Goal: Task Accomplishment & Management: Manage account settings

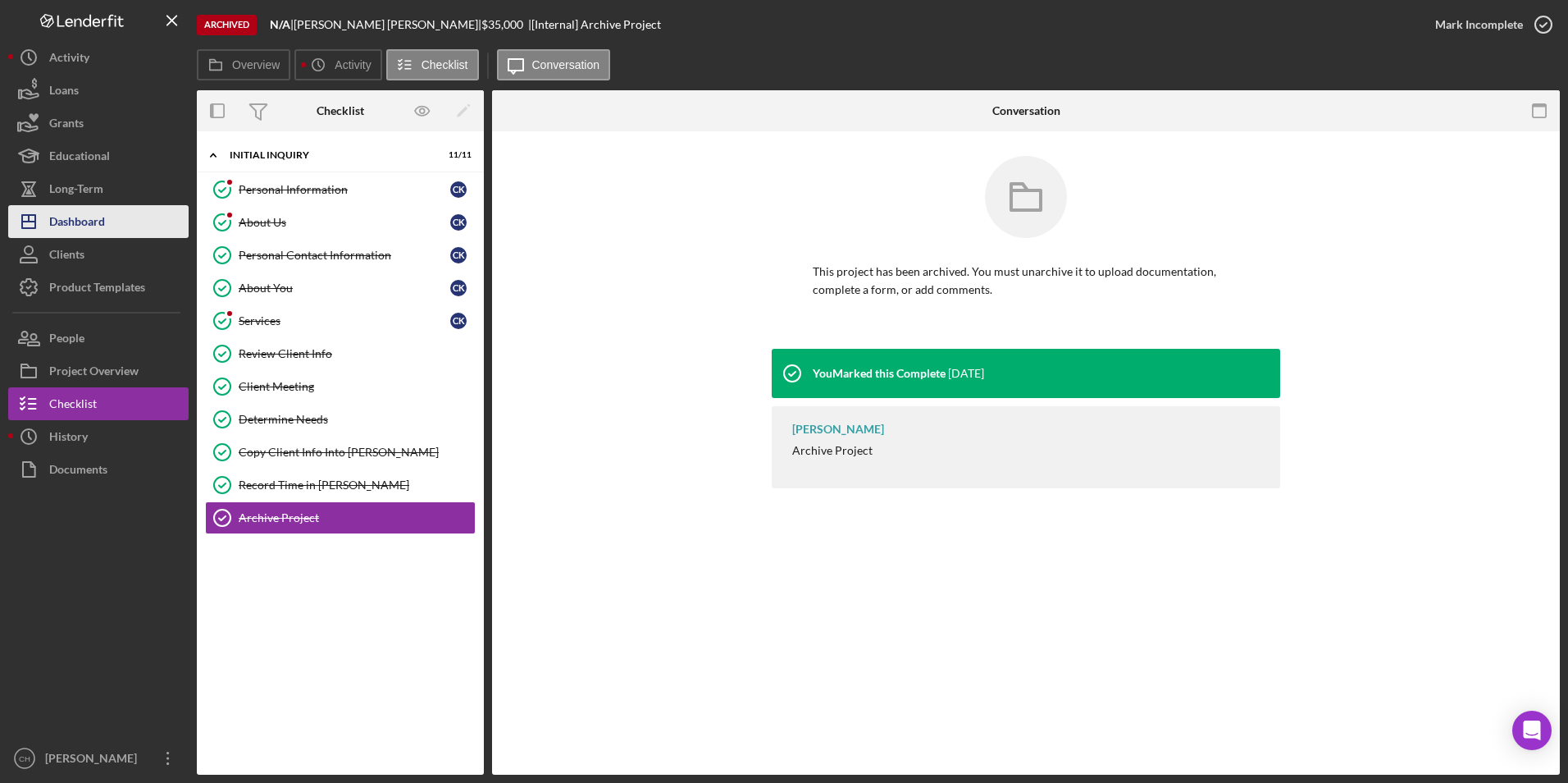
click at [79, 226] on div "Dashboard" at bounding box center [77, 223] width 56 height 37
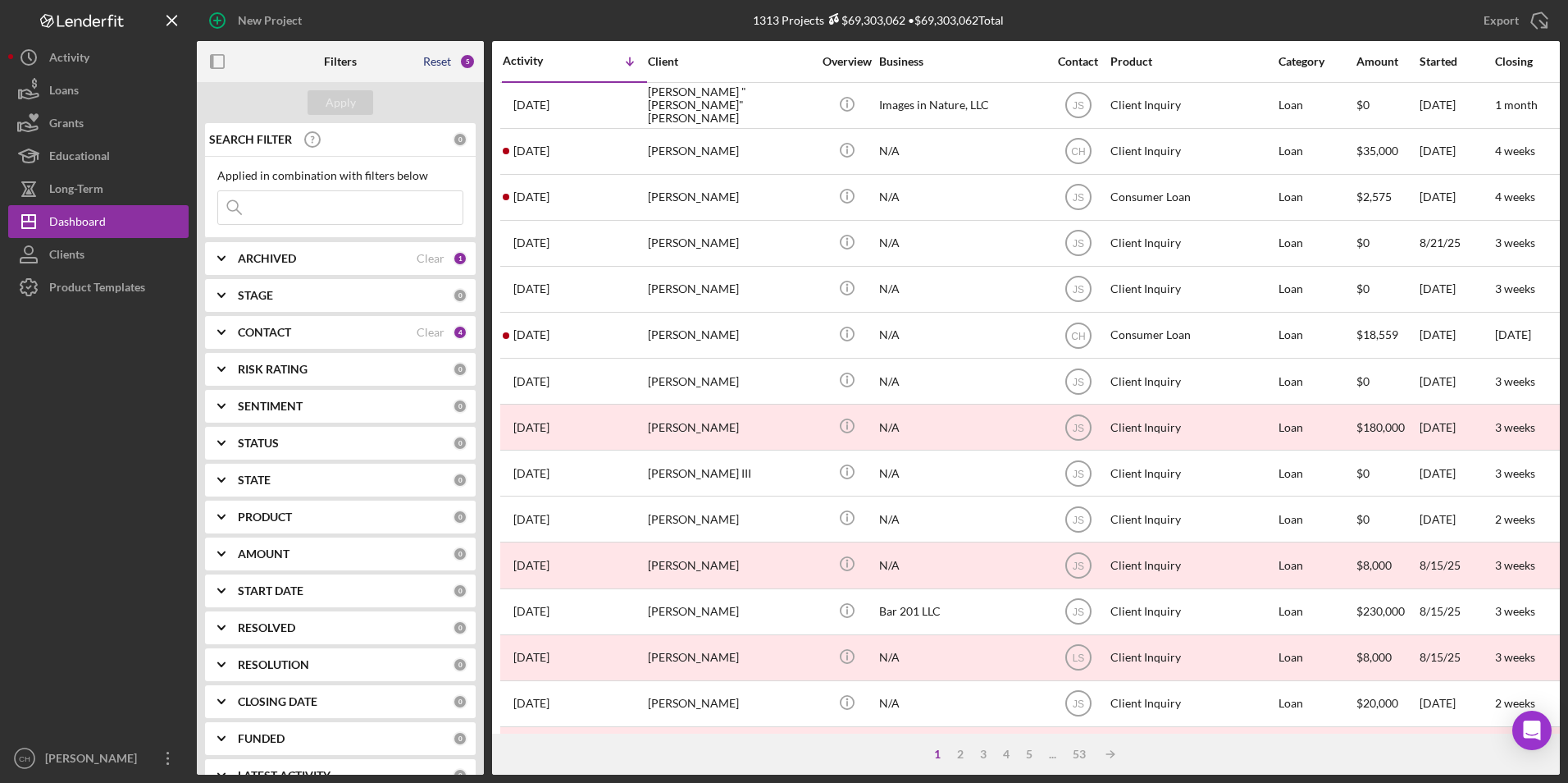
click at [436, 68] on div "Reset" at bounding box center [437, 61] width 28 height 13
click at [356, 113] on button "Apply" at bounding box center [340, 102] width 65 height 25
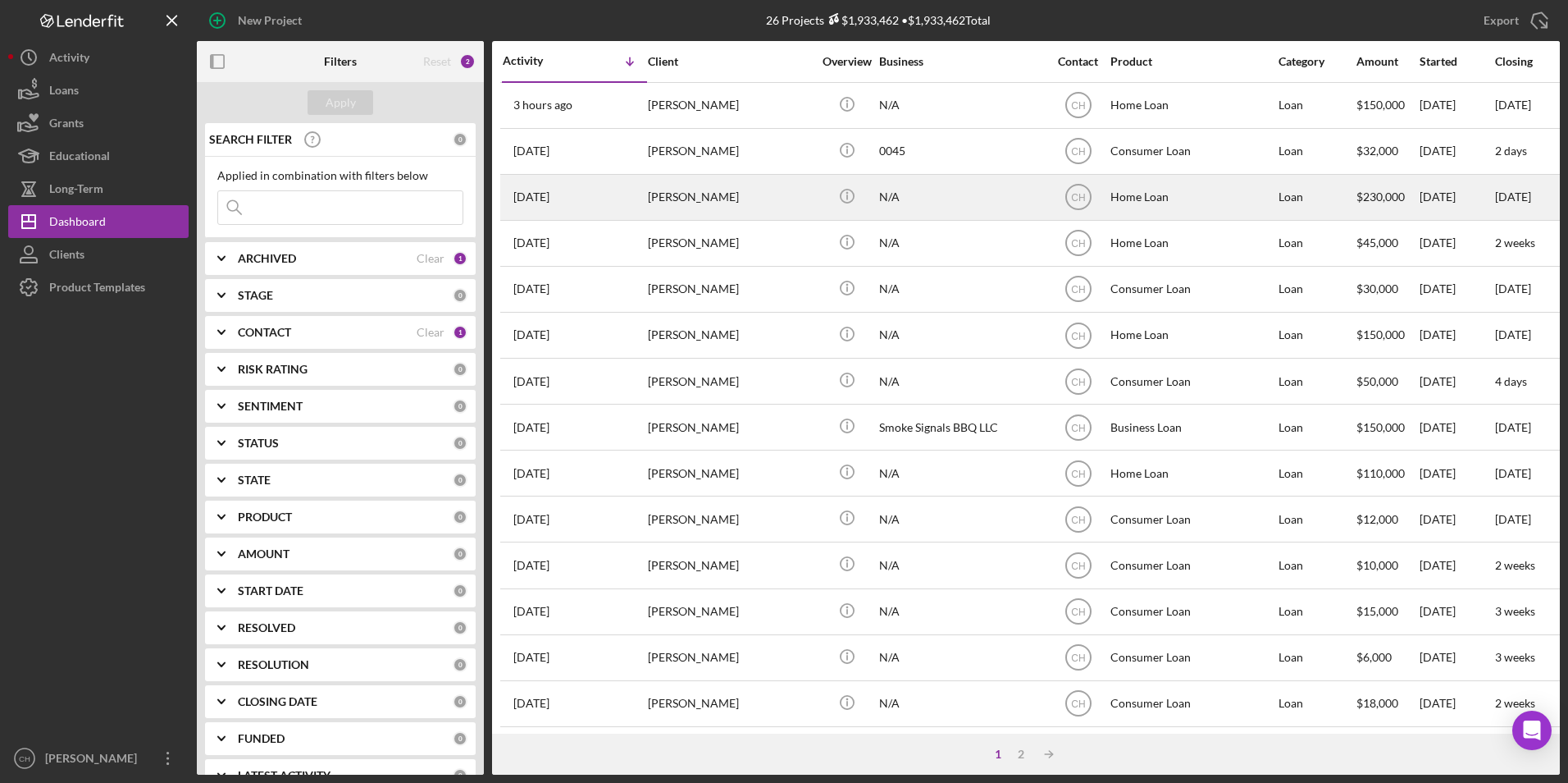
click at [708, 201] on div "[PERSON_NAME]" at bounding box center [729, 197] width 164 height 43
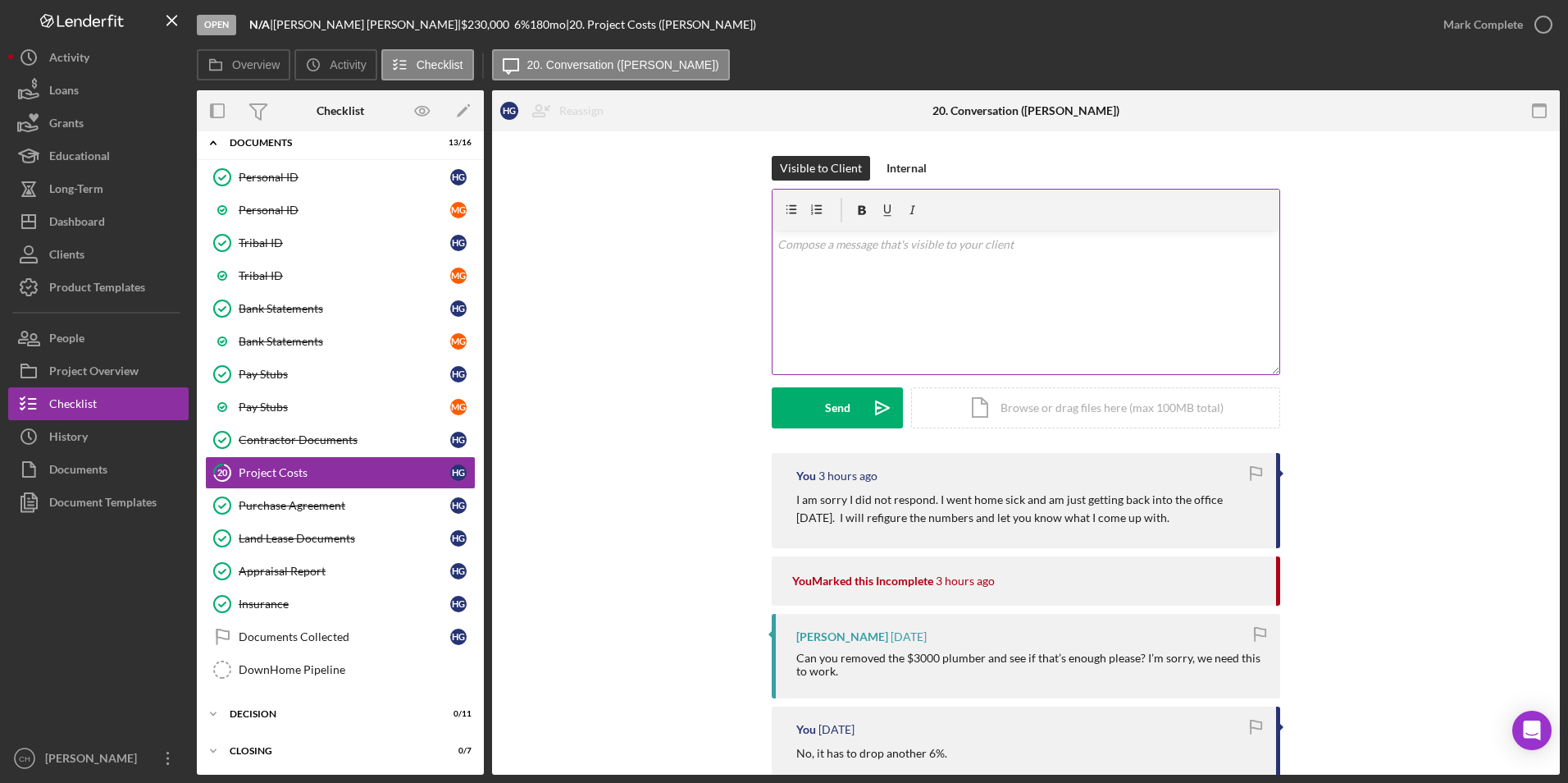
click at [817, 255] on div "v Color teal Color pink Remove color Add row above Add row below Add column bef…" at bounding box center [1026, 302] width 507 height 143
click at [872, 274] on p "So, I did some refuguring" at bounding box center [1026, 268] width 497 height 18
click at [873, 270] on p "So, I did some refuguring" at bounding box center [1026, 268] width 497 height 18
drag, startPoint x: 912, startPoint y: 274, endPoint x: 861, endPoint y: 273, distance: 51.0
click at [861, 272] on p "So, I did some refactoring" at bounding box center [1026, 268] width 497 height 18
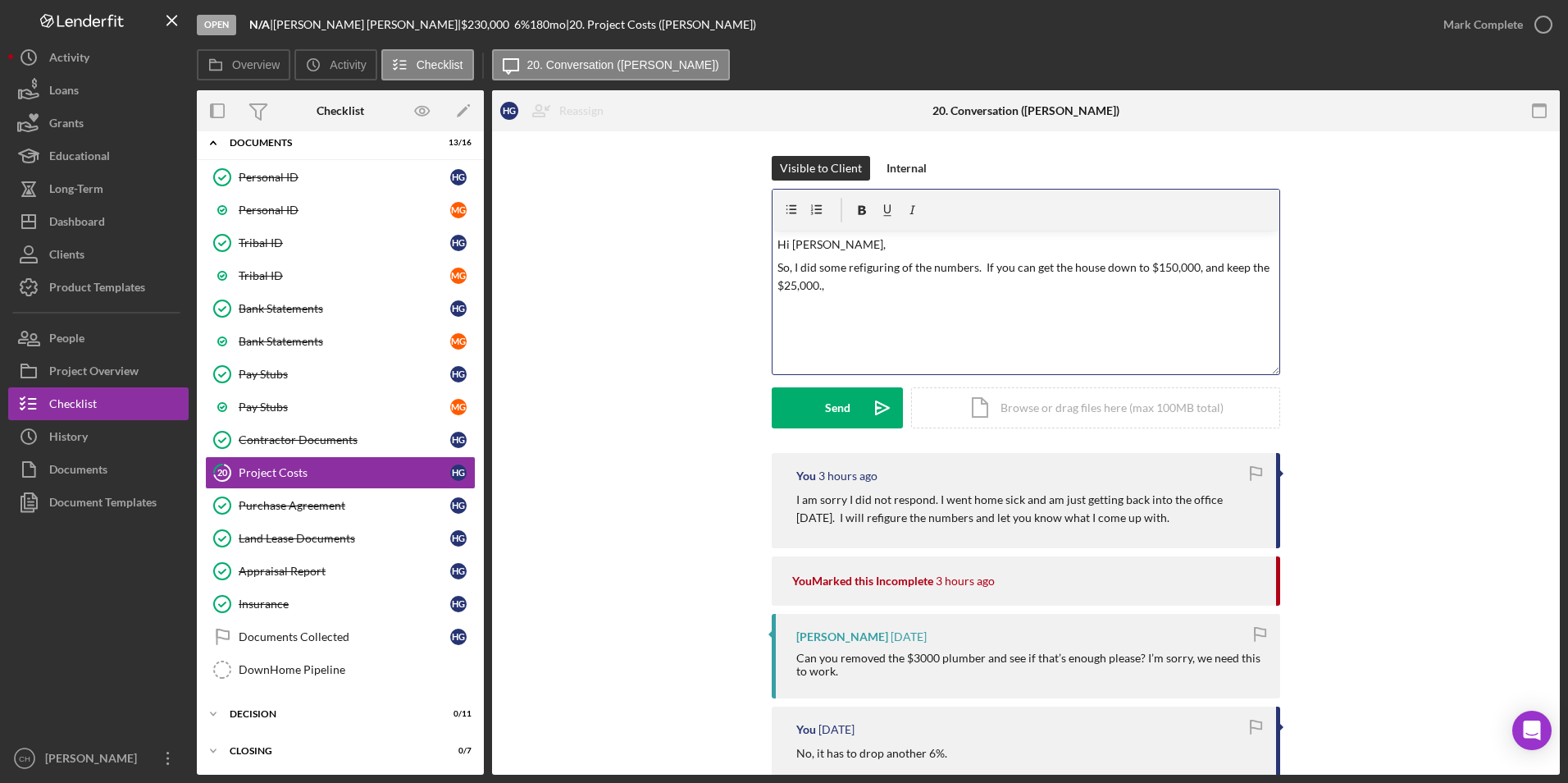
click at [1173, 267] on p "So, I did some refiguring of the numbers. If you can get the house down to $150…" at bounding box center [1026, 276] width 497 height 37
click at [1162, 274] on p "So, I did some refiguring of the numbers. If you can get the house down to $150…" at bounding box center [1026, 276] width 497 height 37
click at [1162, 313] on div "v Color teal Color pink Remove color Add row above Add row below Add column bef…" at bounding box center [1026, 302] width 507 height 143
click at [1166, 270] on p "So, I did some refiguring of the numbers. If you can get the house down to $150…" at bounding box center [1026, 276] width 497 height 37
click at [833, 284] on p "So, I did some refiguring of the numbers. If you can get the house down to $150…" at bounding box center [1026, 276] width 497 height 37
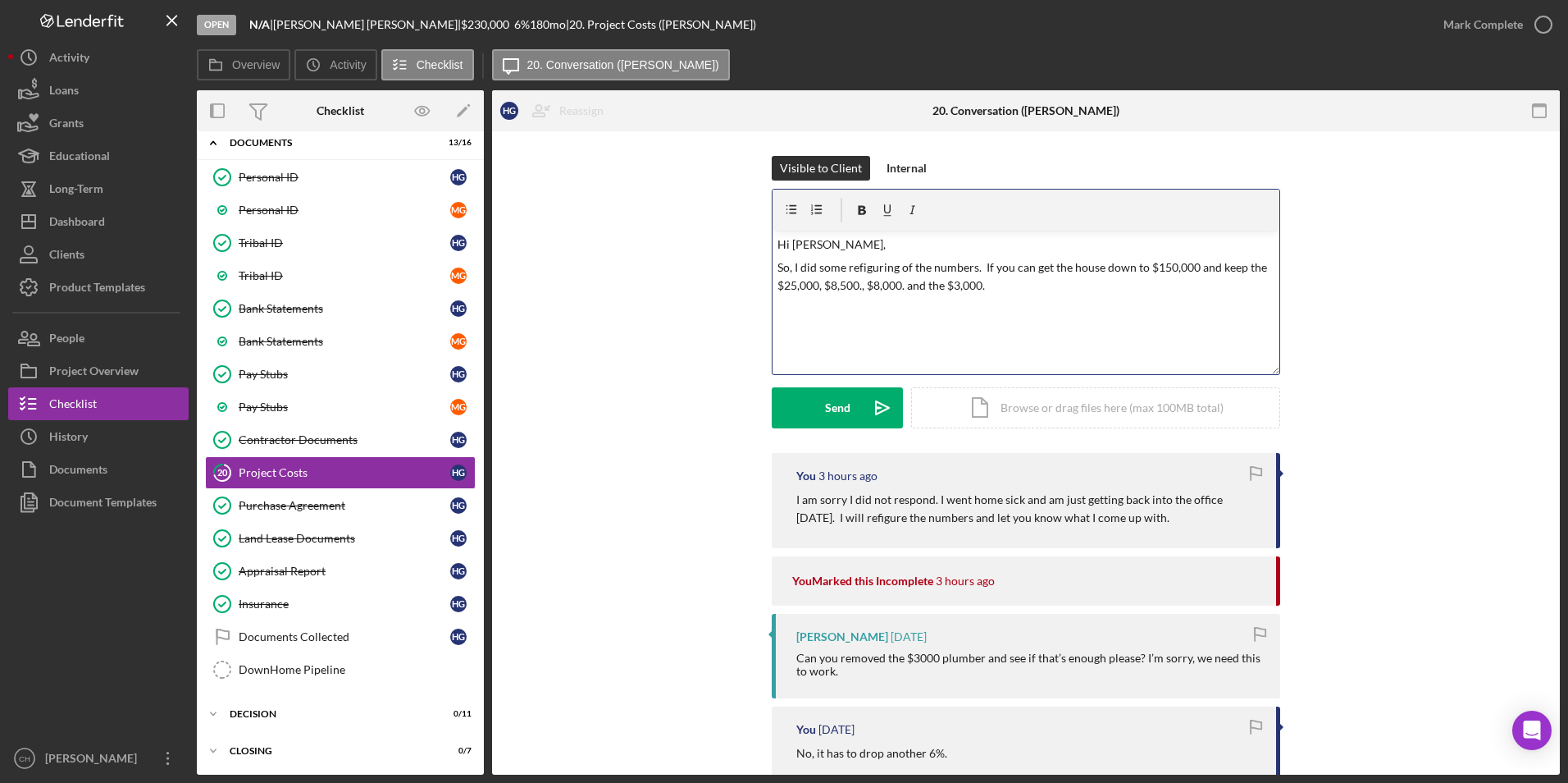
click at [844, 284] on p "So, I did some refiguring of the numbers. If you can get the house down to $150…" at bounding box center [1026, 276] width 497 height 37
click at [996, 284] on p "So, I did some refiguring of the numbers. If you can get the house down to $150…" at bounding box center [1026, 276] width 497 height 37
drag, startPoint x: 1162, startPoint y: 272, endPoint x: 1174, endPoint y: 272, distance: 12.0
click at [1162, 272] on p "So, I did some refiguring of the numbers. If you can get the house down to $150…" at bounding box center [1026, 276] width 497 height 37
click at [1147, 288] on p "So, I did some refiguring of the numbers. If you can get the house down to $130…" at bounding box center [1026, 276] width 497 height 37
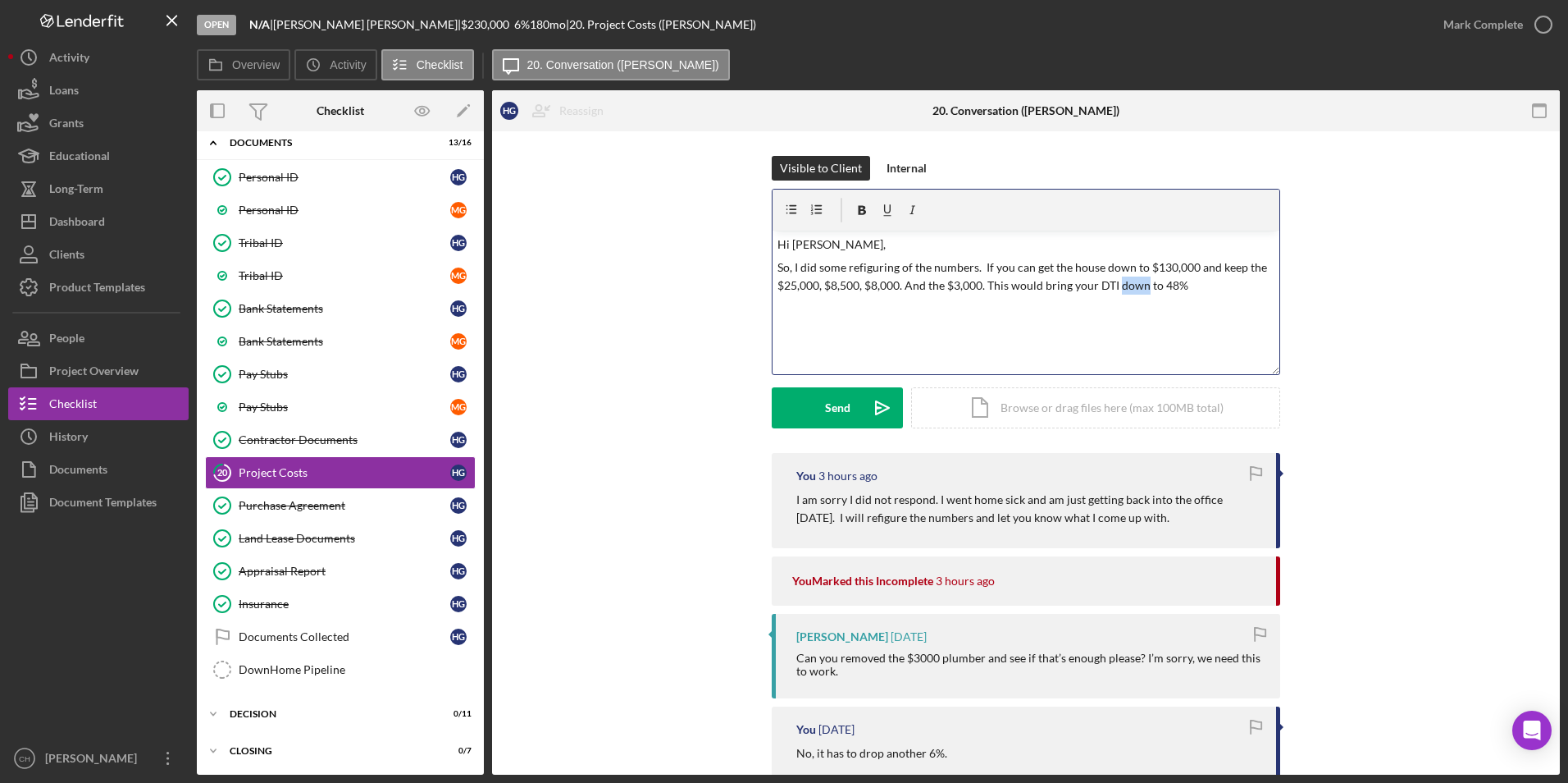
drag, startPoint x: 1115, startPoint y: 289, endPoint x: 1143, endPoint y: 288, distance: 28.0
click at [1143, 288] on p "So, I did some refiguring of the numbers. If you can get the house down to $130…" at bounding box center [1026, 276] width 497 height 37
click at [1166, 277] on p "So, I did some refiguring of the numbers. If you can get the house down to $130…" at bounding box center [1026, 276] width 497 height 37
drag, startPoint x: 925, startPoint y: 291, endPoint x: 899, endPoint y: 291, distance: 26.0
click at [899, 291] on p "So, I did some refiguring of the numbers. If you can get the house down to $130…" at bounding box center [1026, 276] width 497 height 37
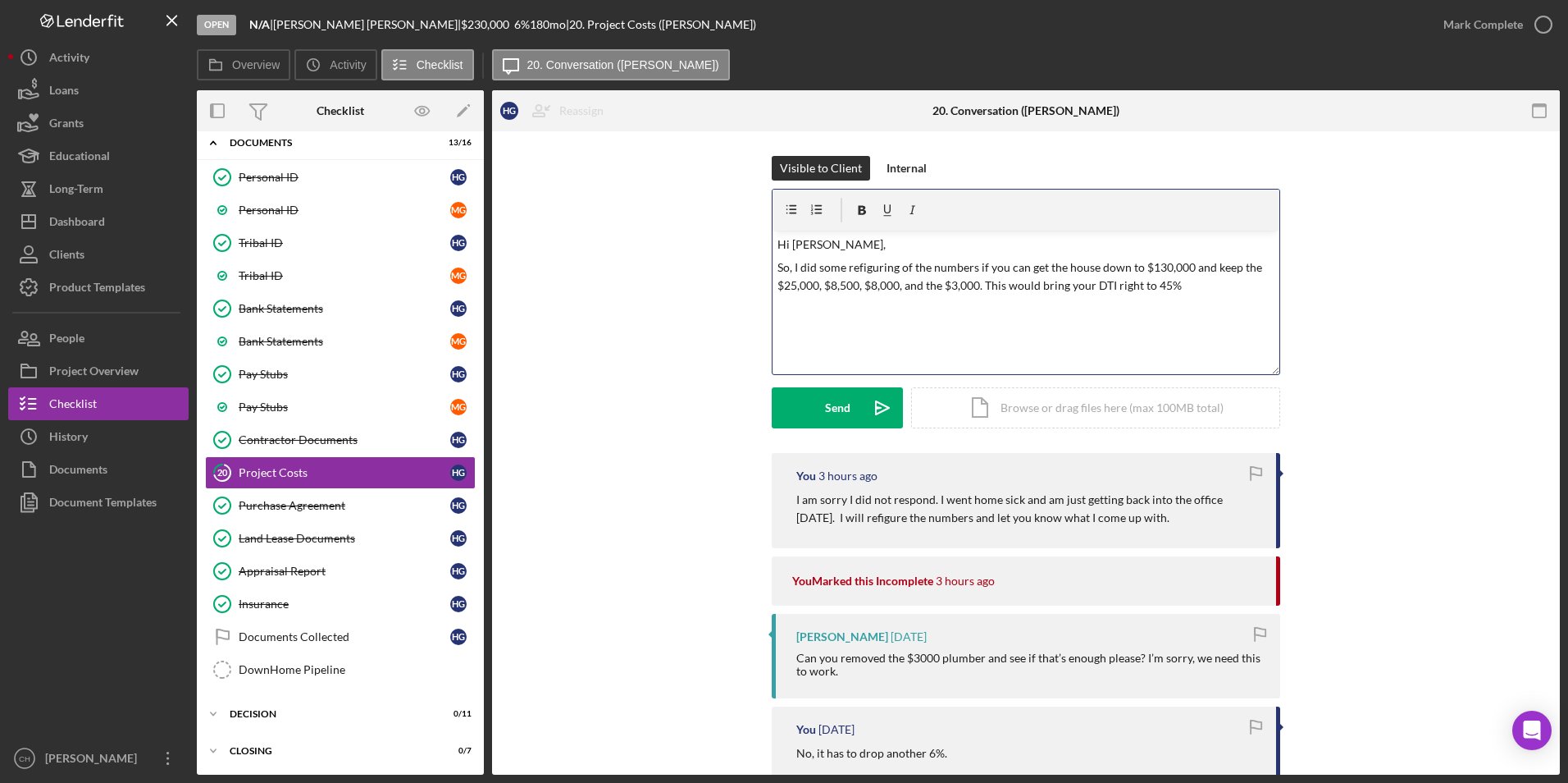
click at [1176, 288] on p "So, I did some refiguring of the numbers if you can get the house down to $130,…" at bounding box center [1026, 276] width 497 height 37
click at [1000, 351] on p "$1,383.13 + 953 (current debt) = 2,336.13" at bounding box center [1026, 354] width 497 height 18
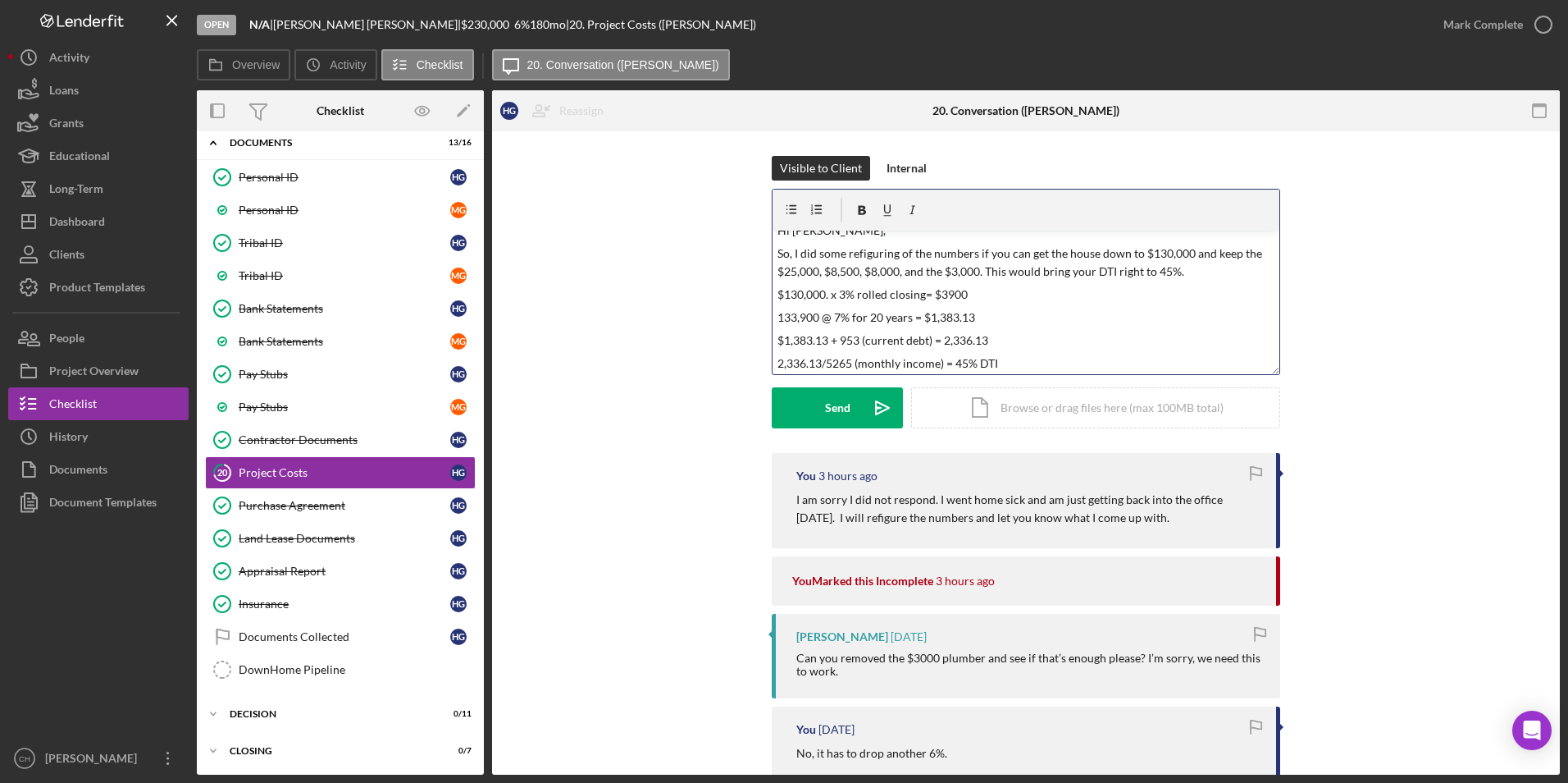
click at [827, 343] on p "$1,383.13 + 953 (current debt) = 2,336.13" at bounding box center [1026, 341] width 497 height 18
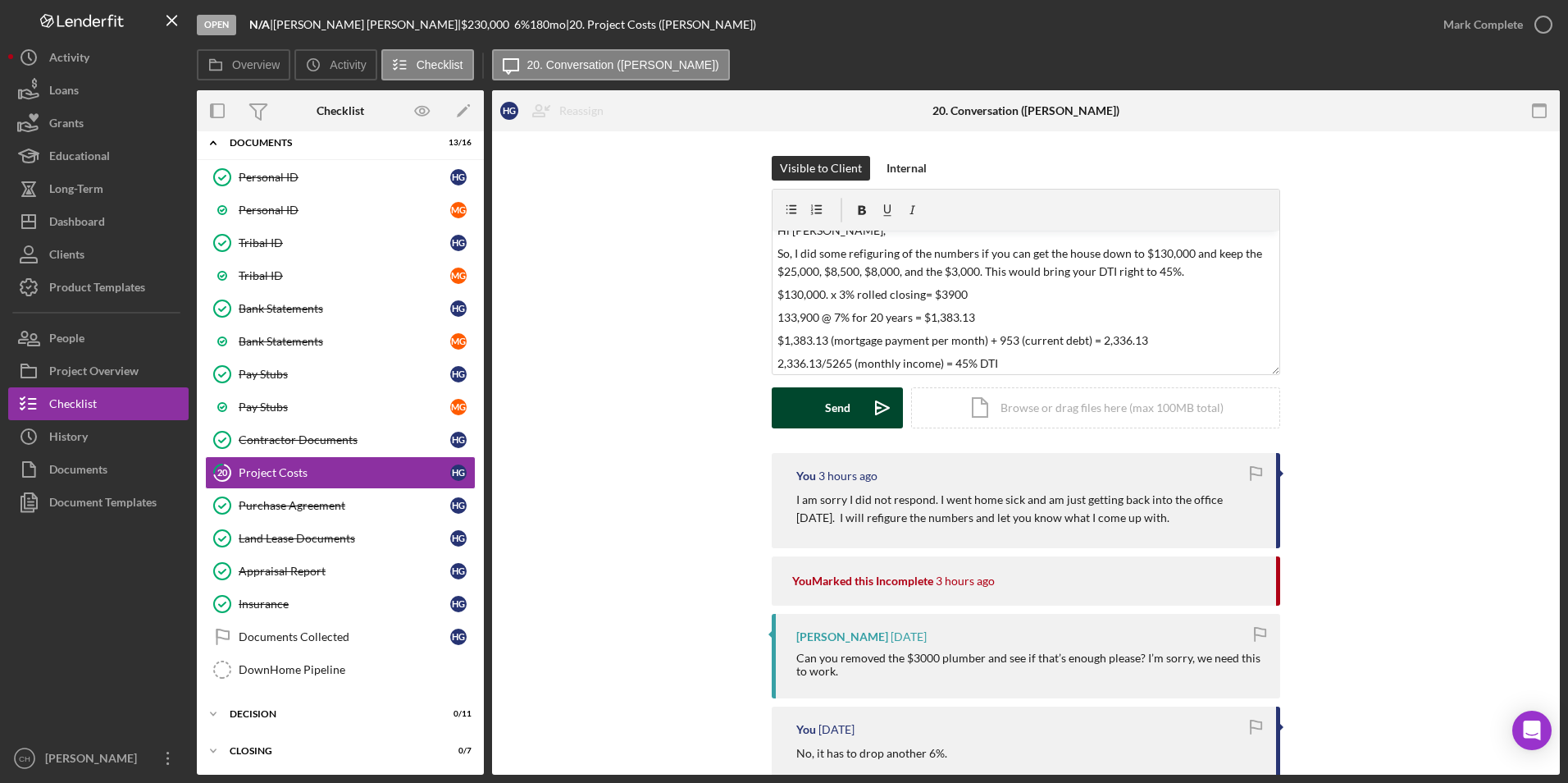
click at [828, 411] on div "Send" at bounding box center [838, 408] width 26 height 41
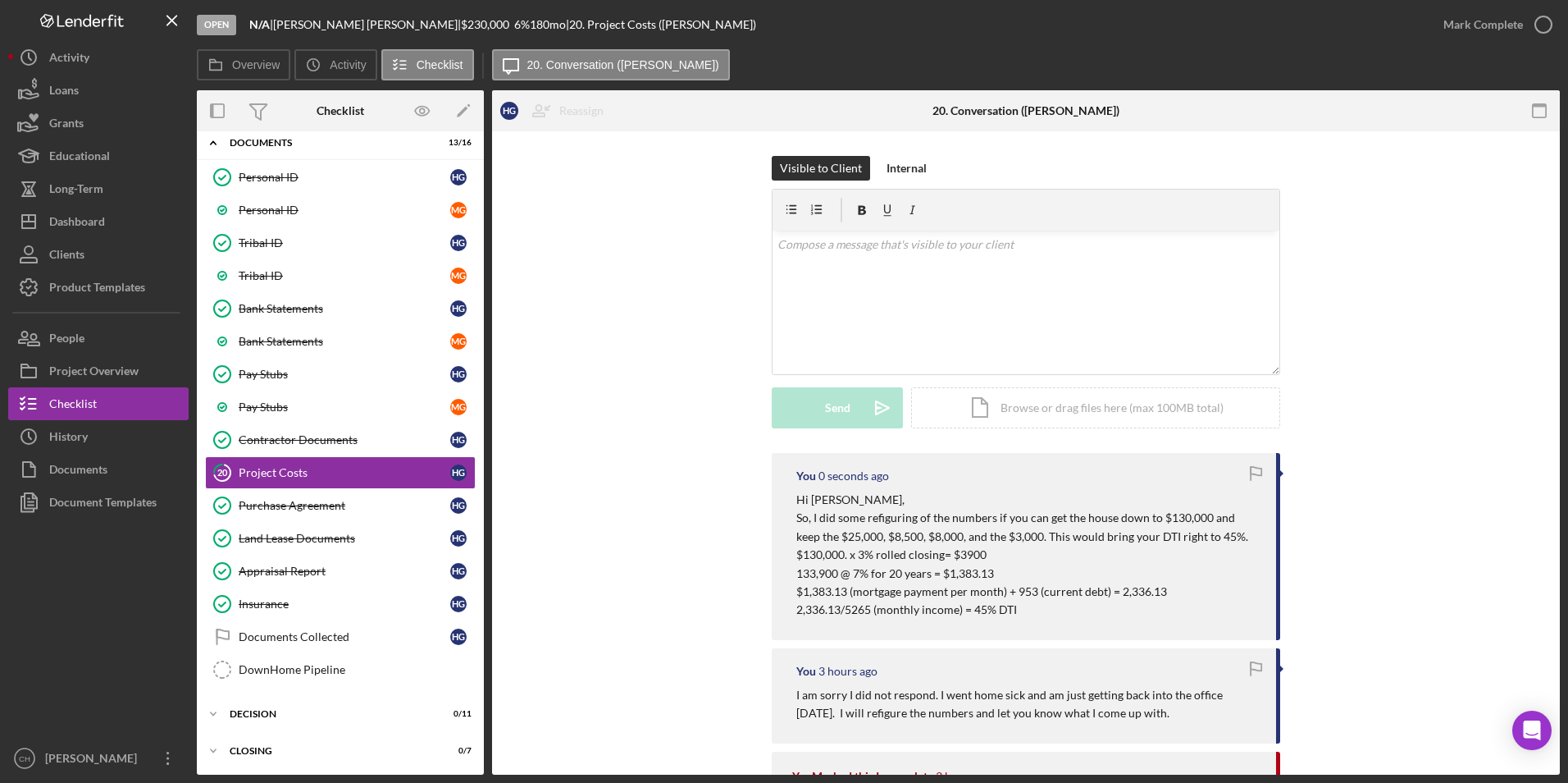
scroll to position [0, 0]
click at [62, 230] on div "Dashboard" at bounding box center [77, 223] width 56 height 37
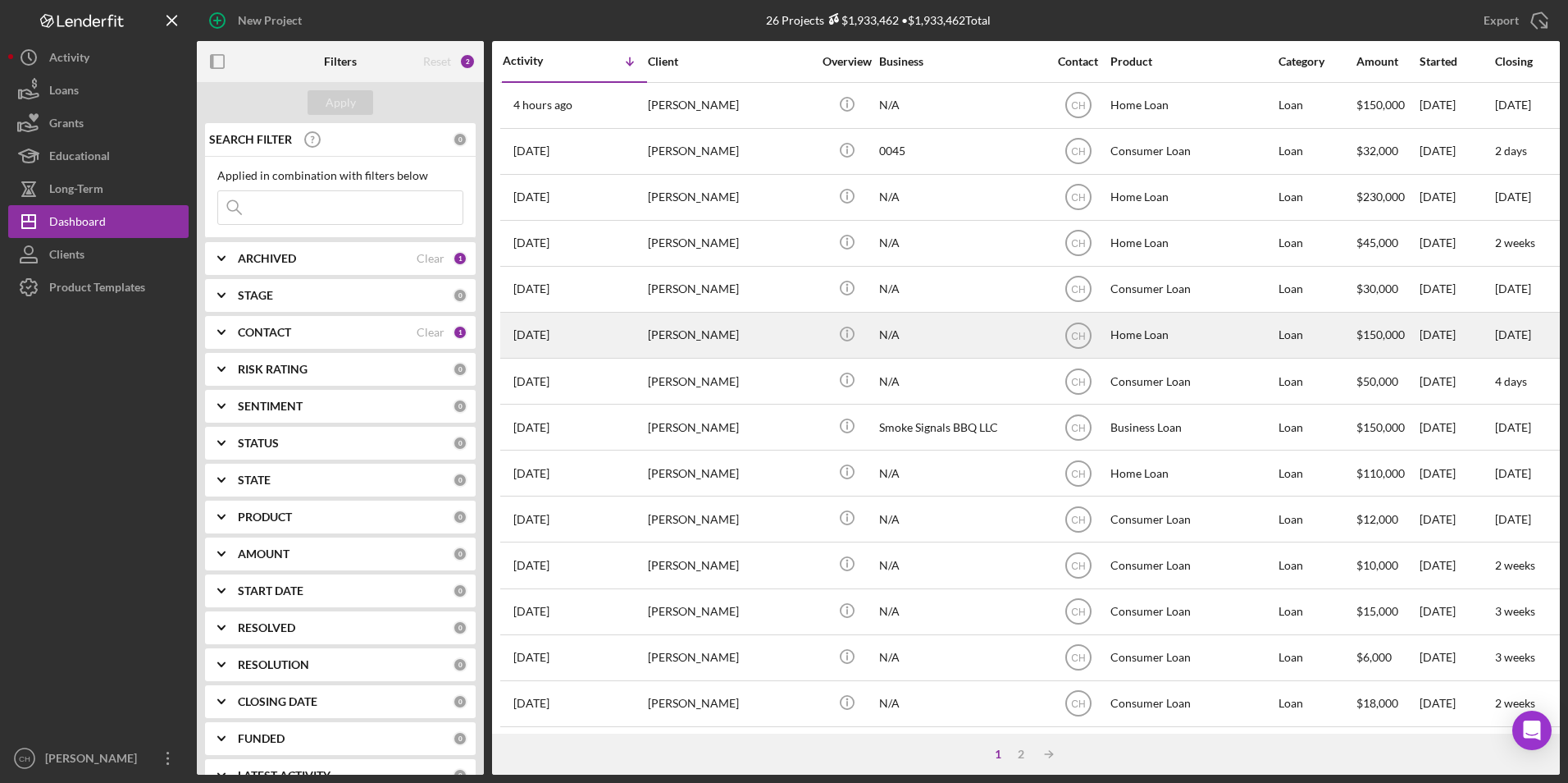
click at [544, 332] on time "[DATE]" at bounding box center [531, 334] width 37 height 13
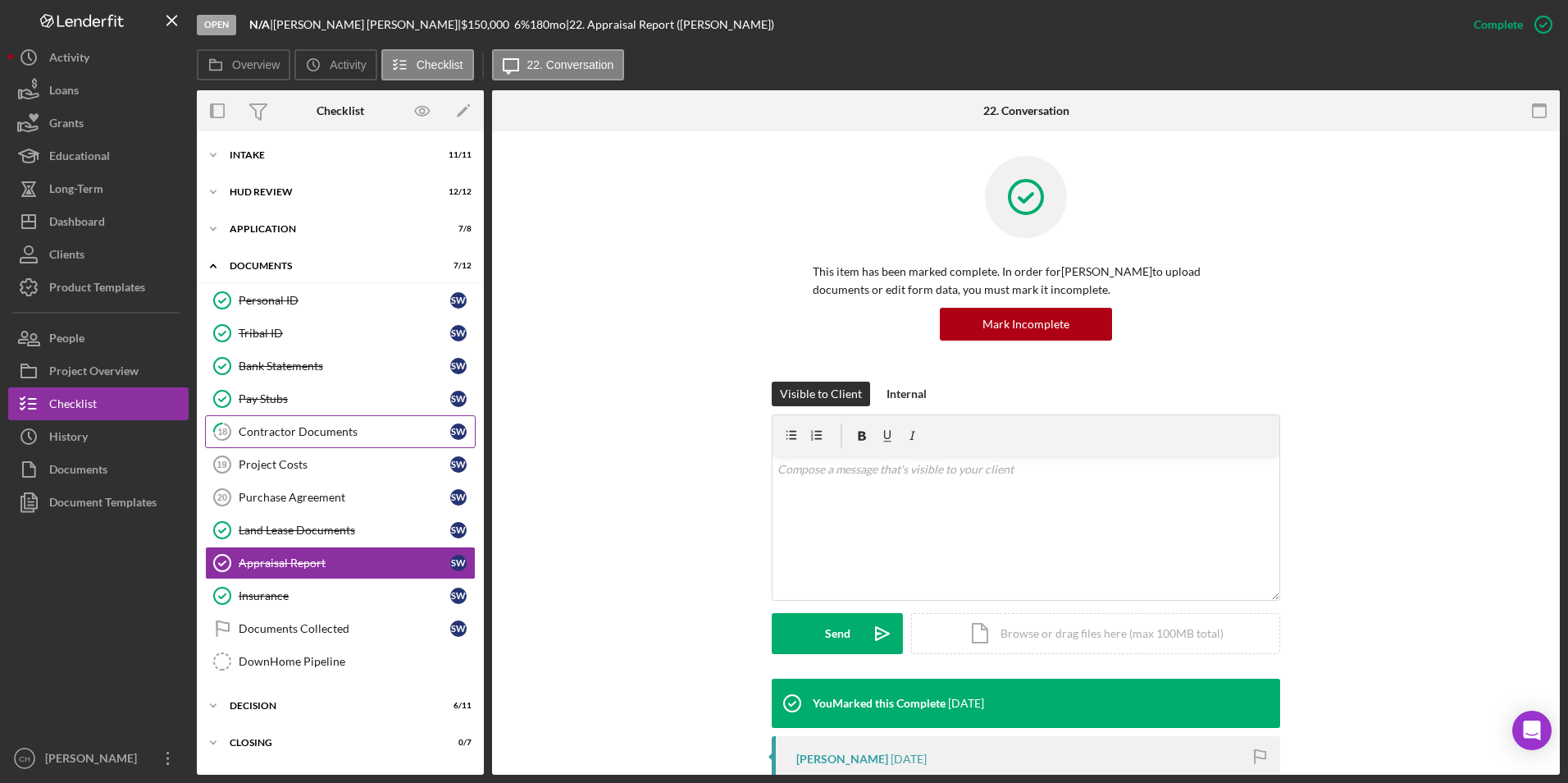
click at [304, 439] on link "18 Contractor Documents S W" at bounding box center [340, 431] width 270 height 33
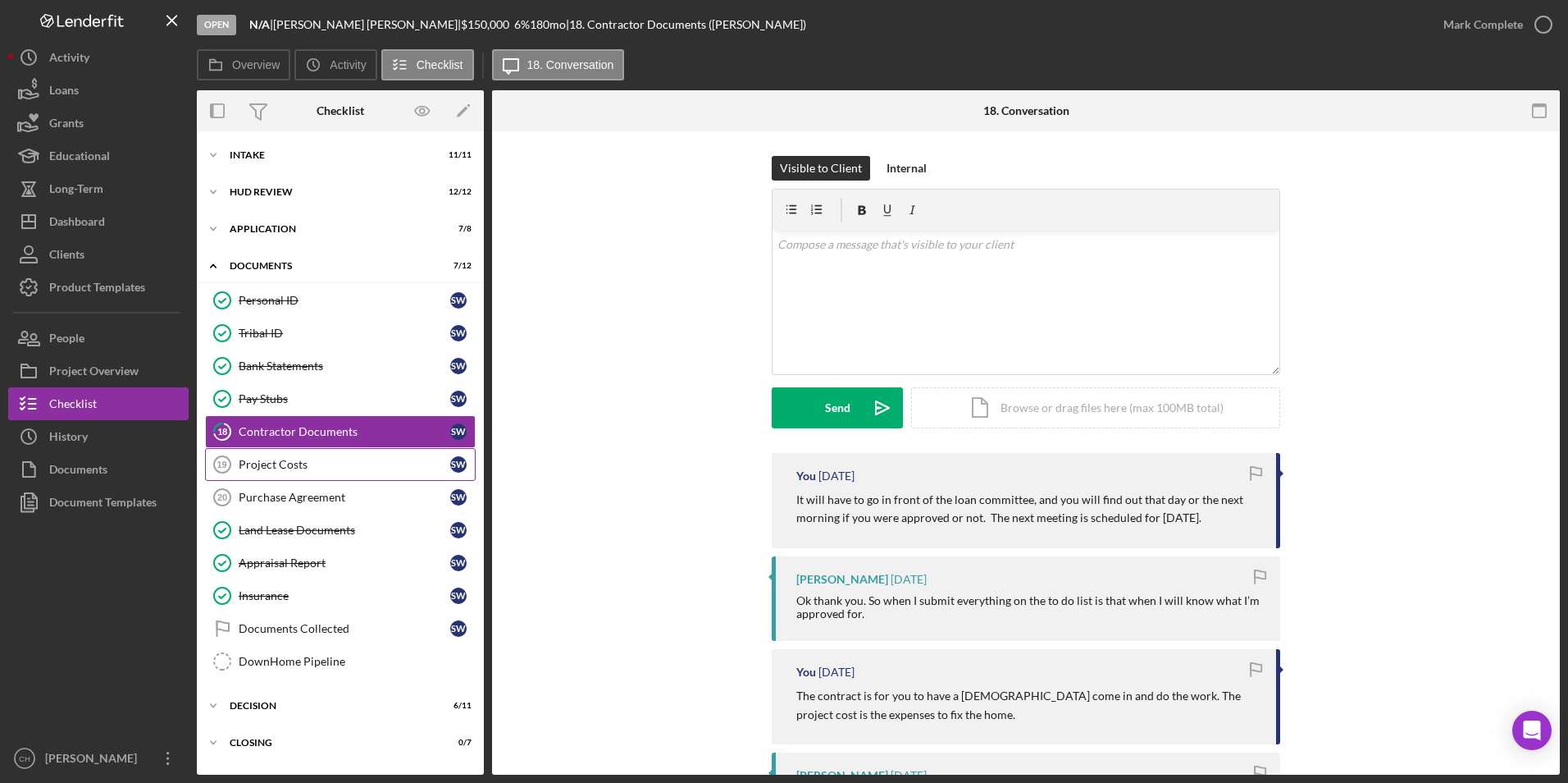
click at [327, 463] on div "Project Costs" at bounding box center [344, 464] width 211 height 13
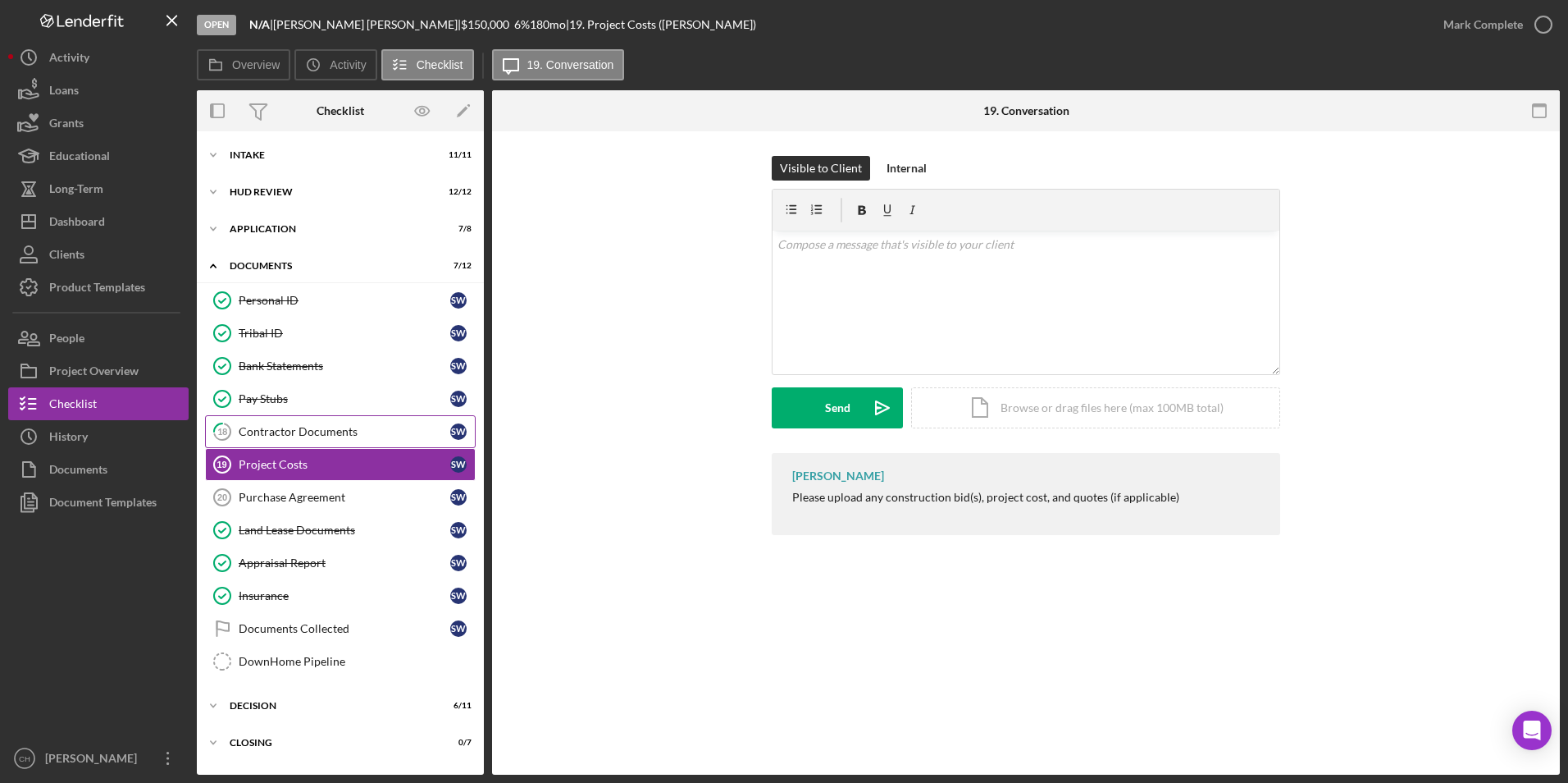
click at [293, 431] on div "Contractor Documents" at bounding box center [344, 431] width 211 height 13
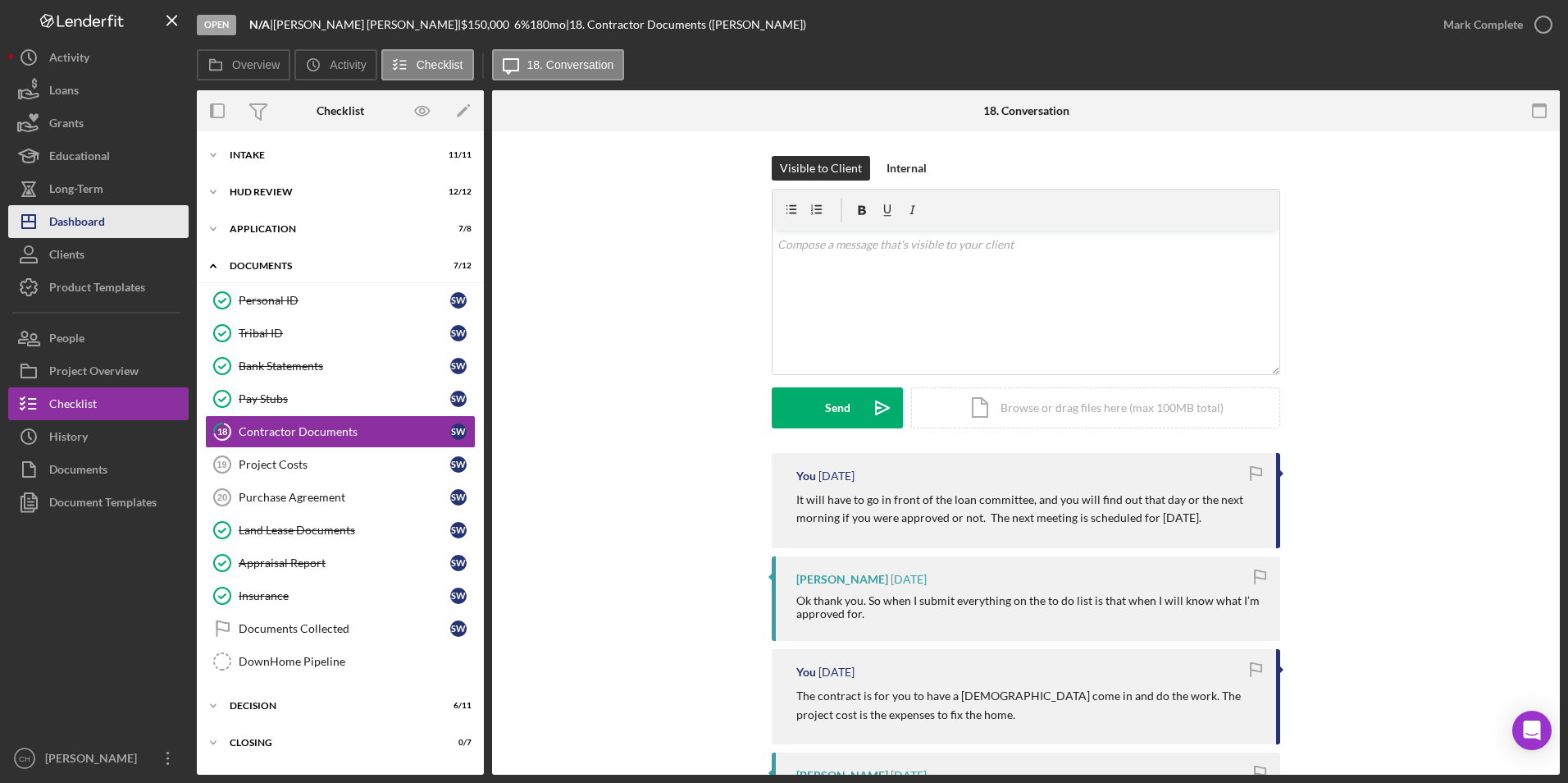
click at [103, 222] on div "Dashboard" at bounding box center [77, 223] width 56 height 37
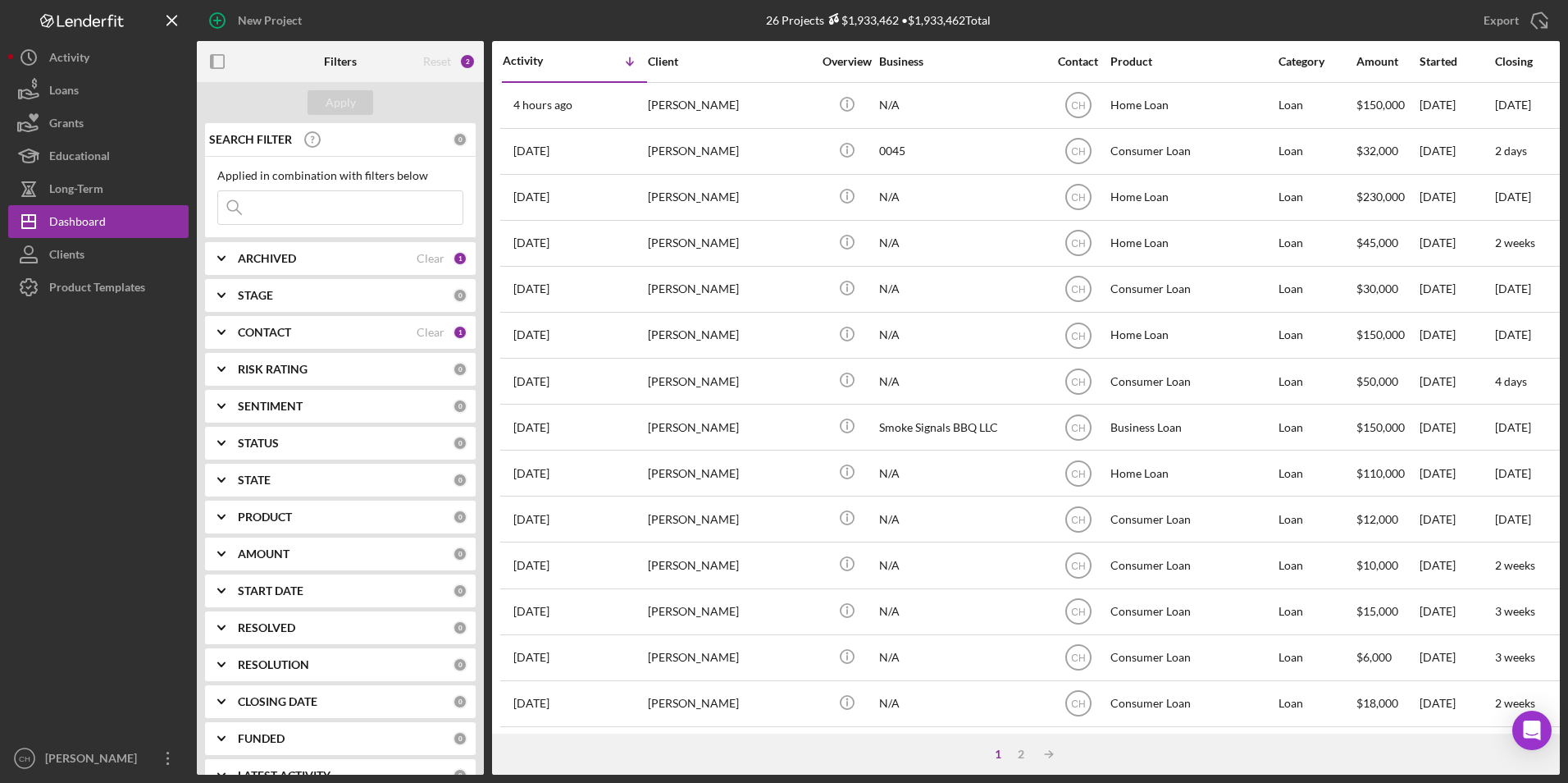
click at [684, 236] on div "[PERSON_NAME]" at bounding box center [729, 243] width 164 height 43
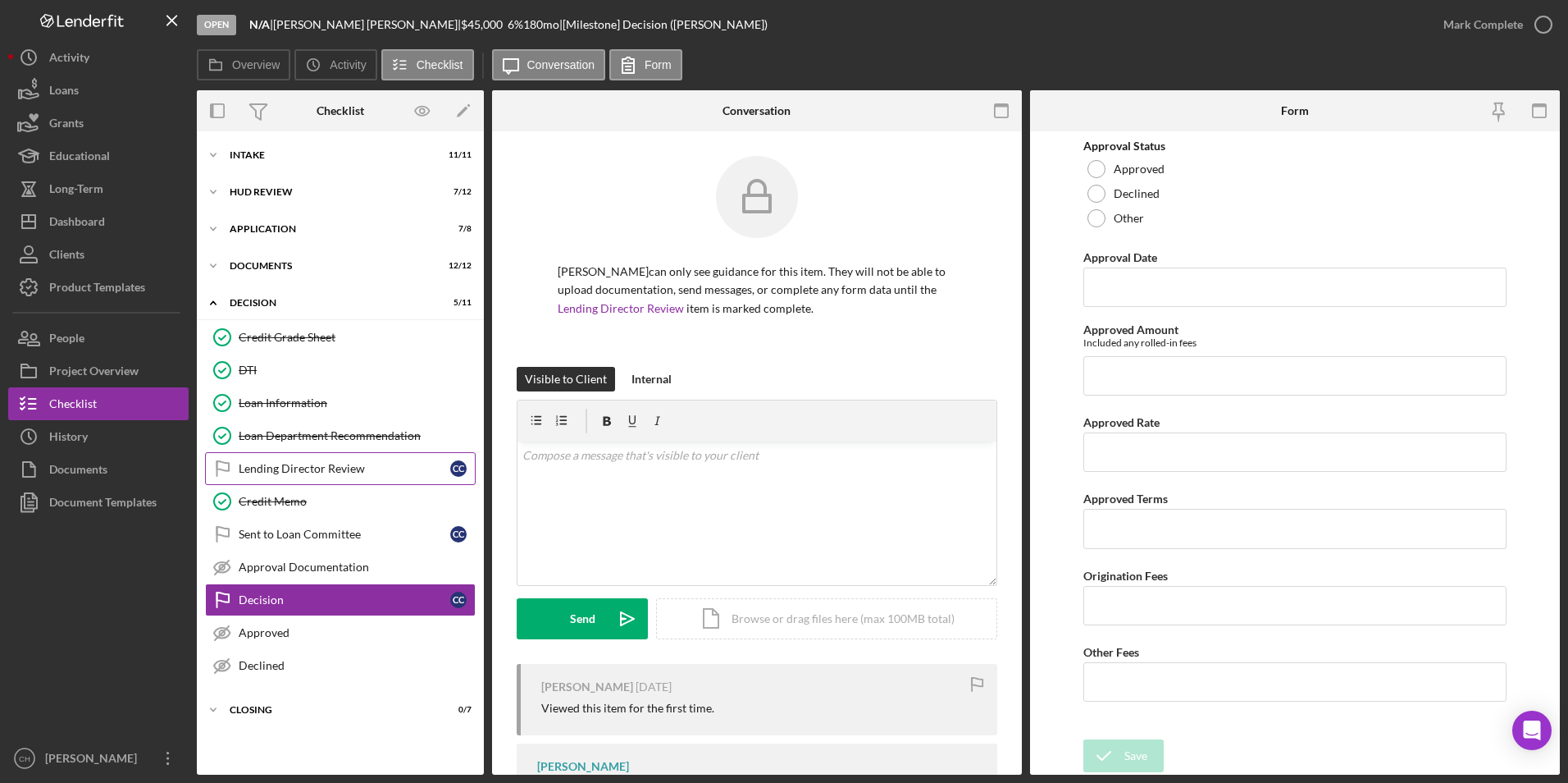
click at [284, 460] on link "Lending Director Review Lending Director Review C C" at bounding box center [340, 468] width 270 height 33
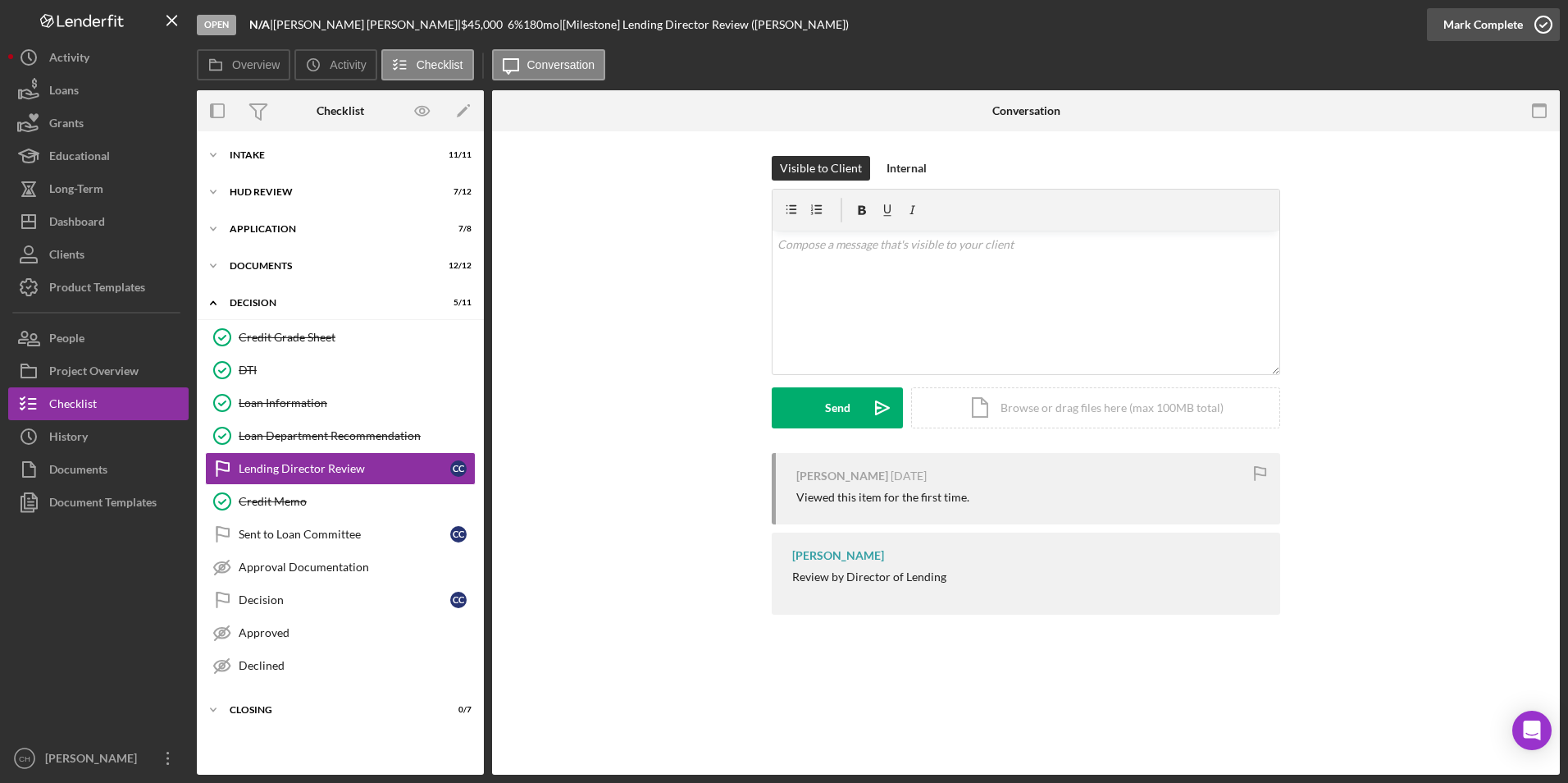
click at [1473, 22] on div "Mark Complete" at bounding box center [1483, 24] width 80 height 33
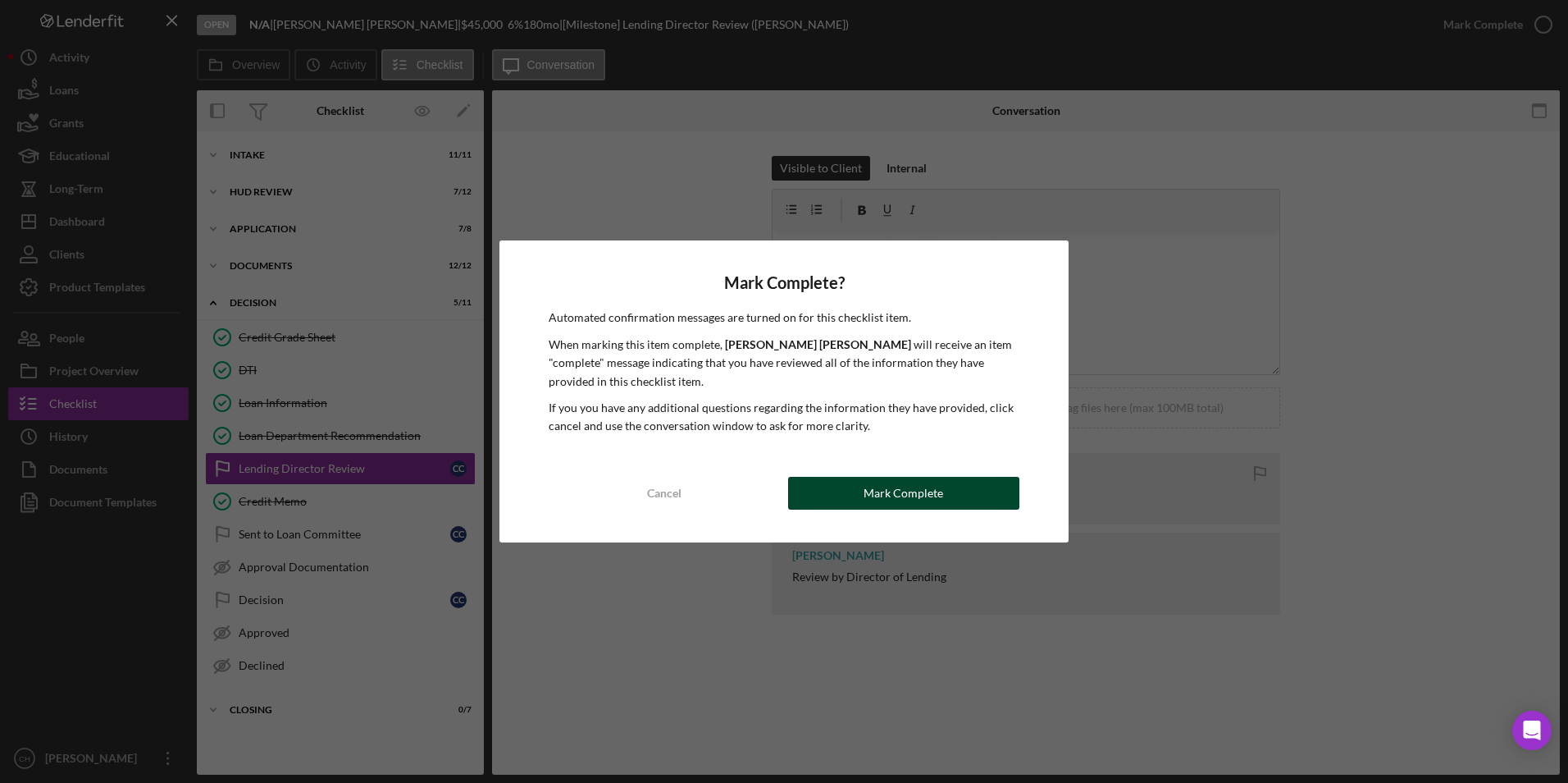
click at [859, 488] on button "Mark Complete" at bounding box center [904, 493] width 231 height 33
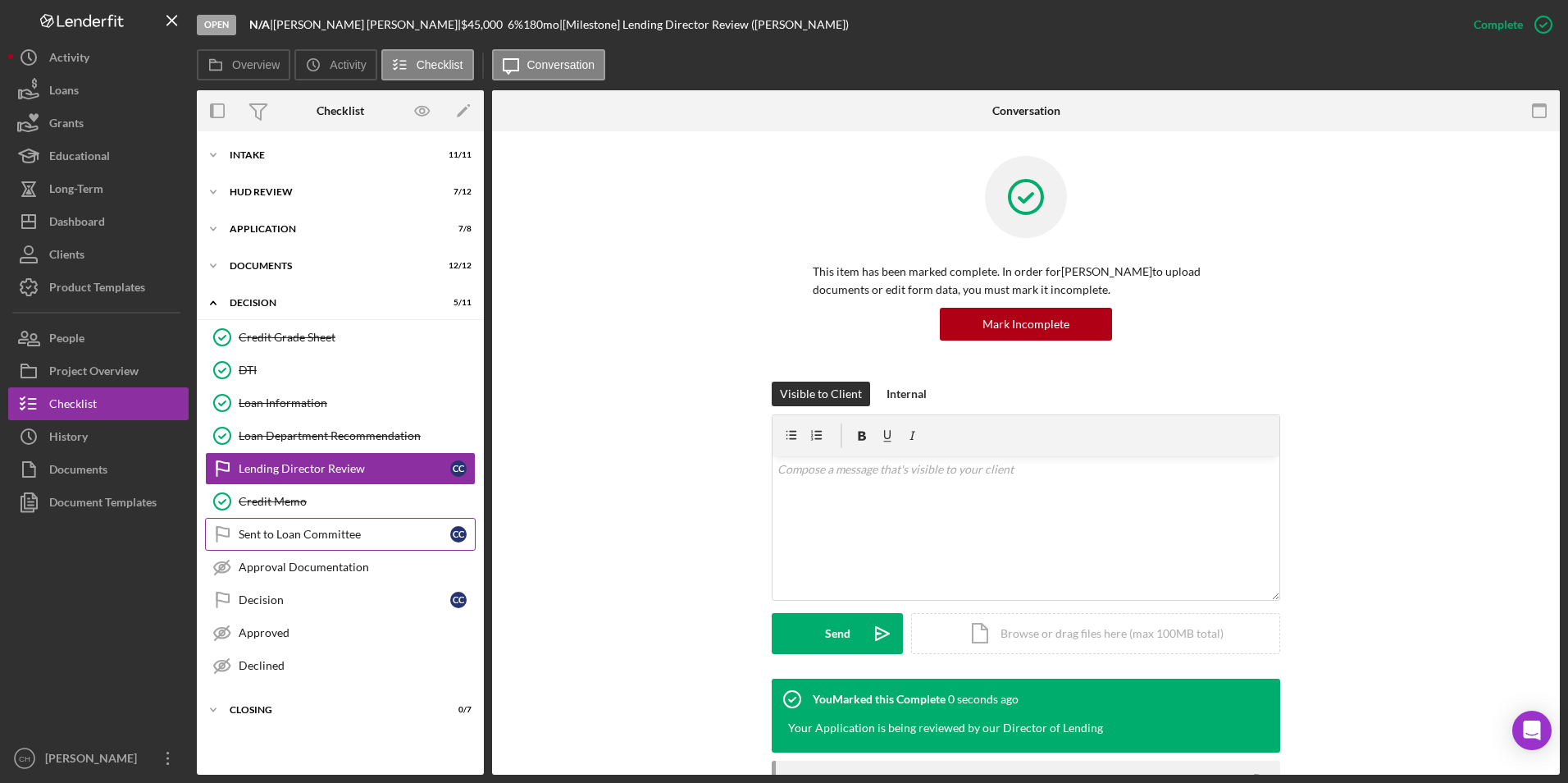
click at [310, 541] on link "Sent to Loan Committee Sent to Loan Committee C C" at bounding box center [340, 533] width 270 height 33
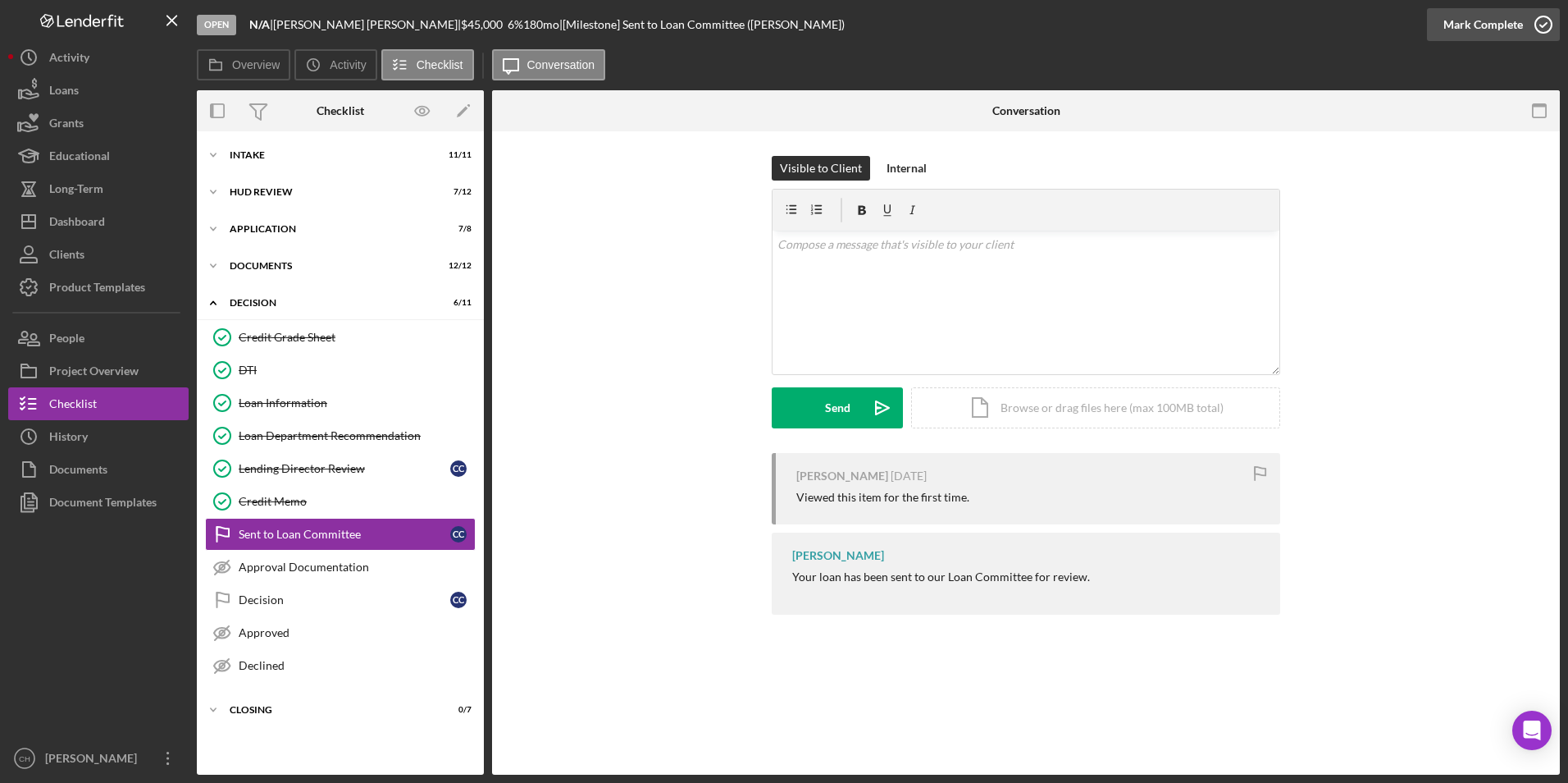
click at [1466, 25] on div "Mark Complete" at bounding box center [1483, 24] width 80 height 33
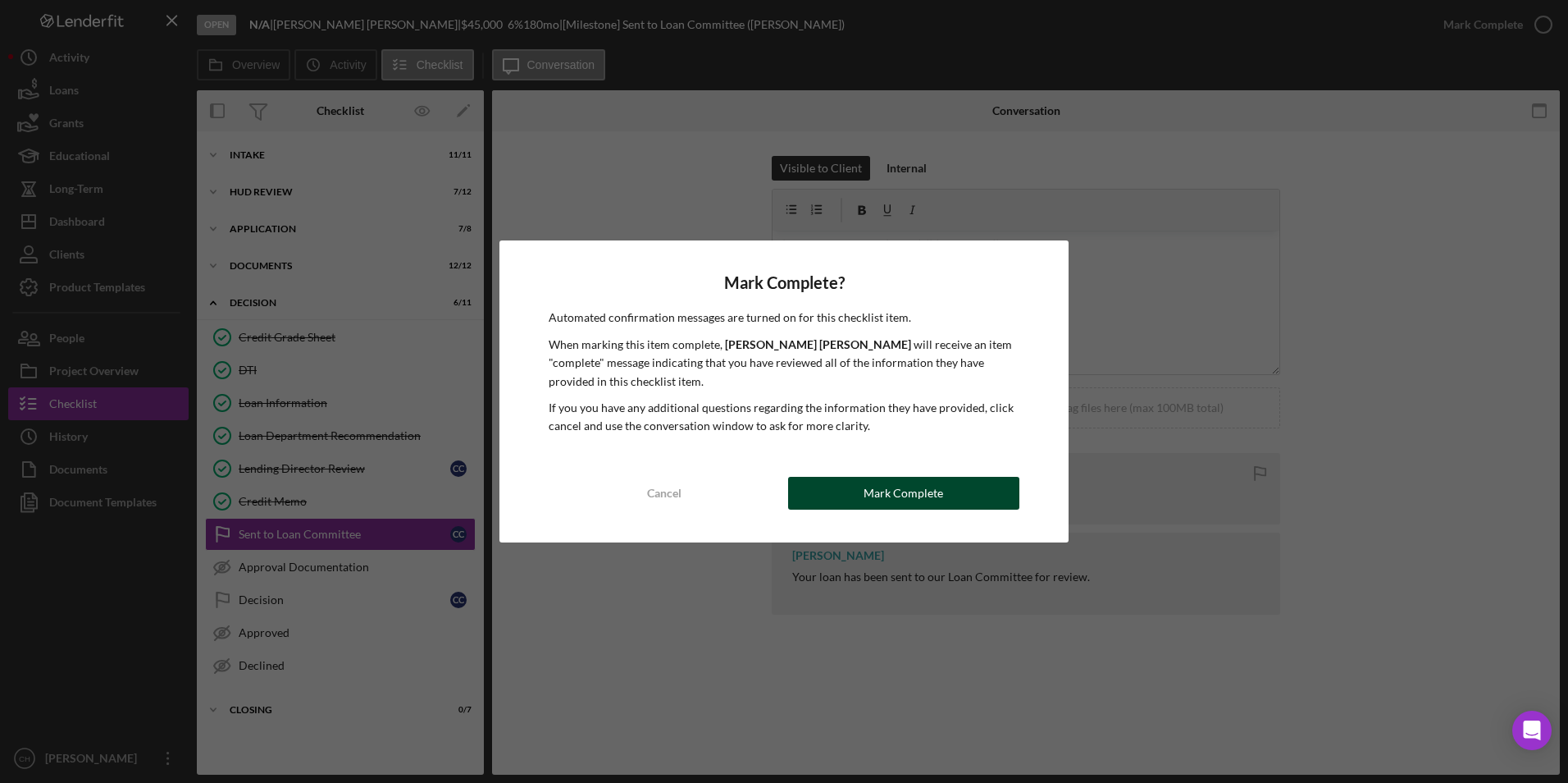
click at [887, 493] on div "Mark Complete" at bounding box center [903, 493] width 80 height 33
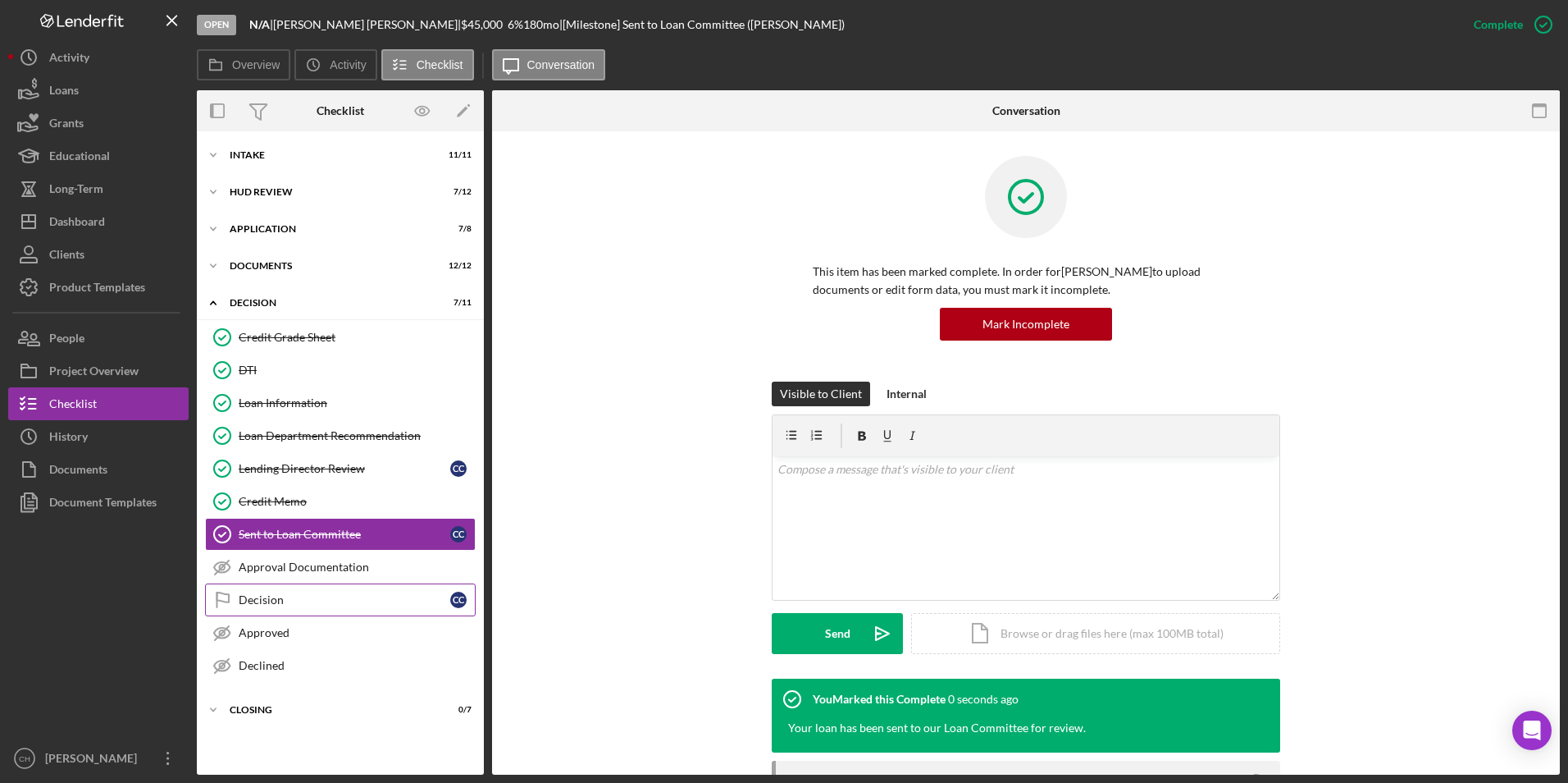
click at [265, 595] on div "Decision" at bounding box center [344, 599] width 211 height 13
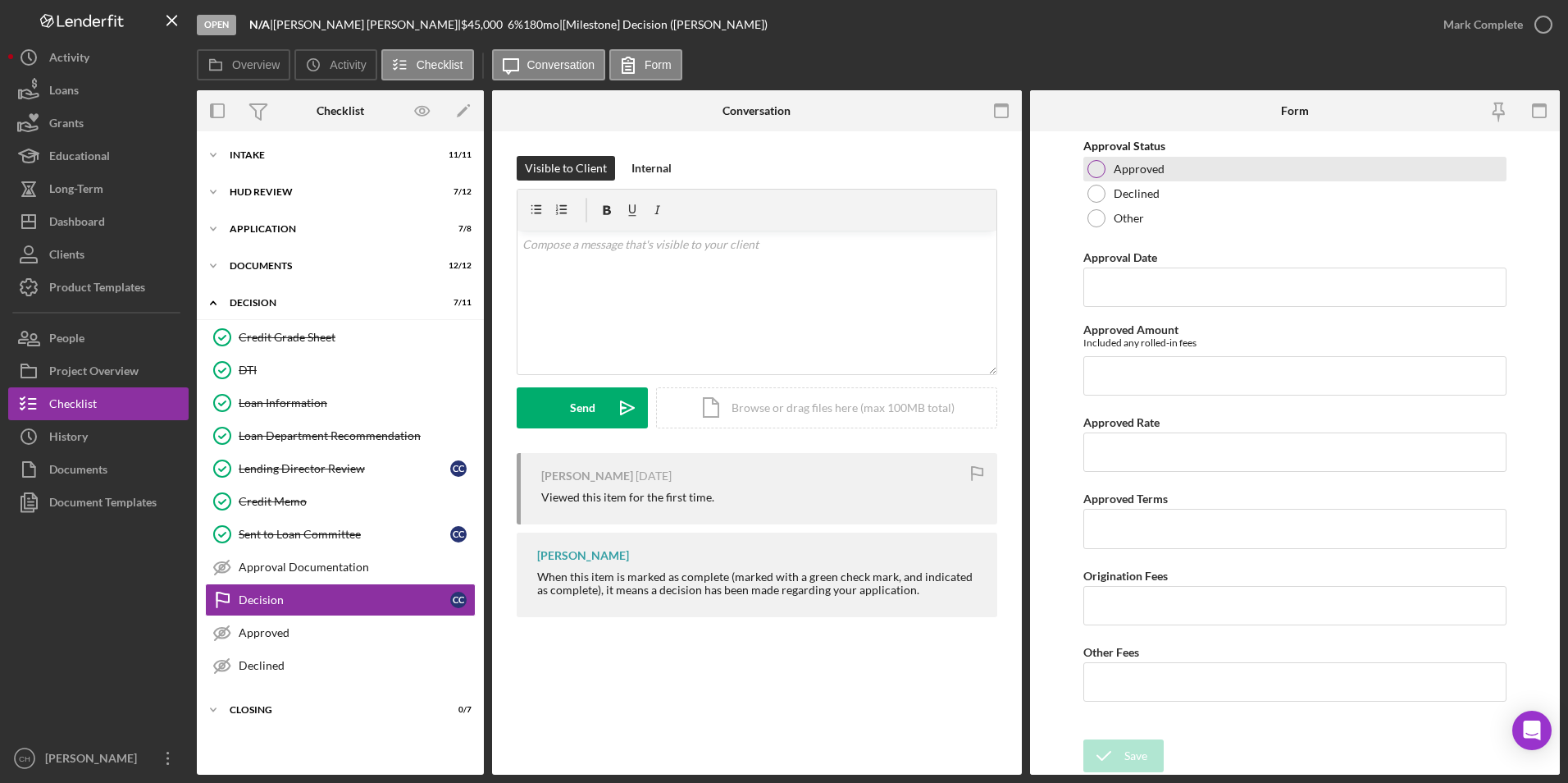
click at [1095, 168] on div at bounding box center [1096, 169] width 18 height 18
click at [1096, 276] on input "Approval Date" at bounding box center [1296, 287] width 424 height 39
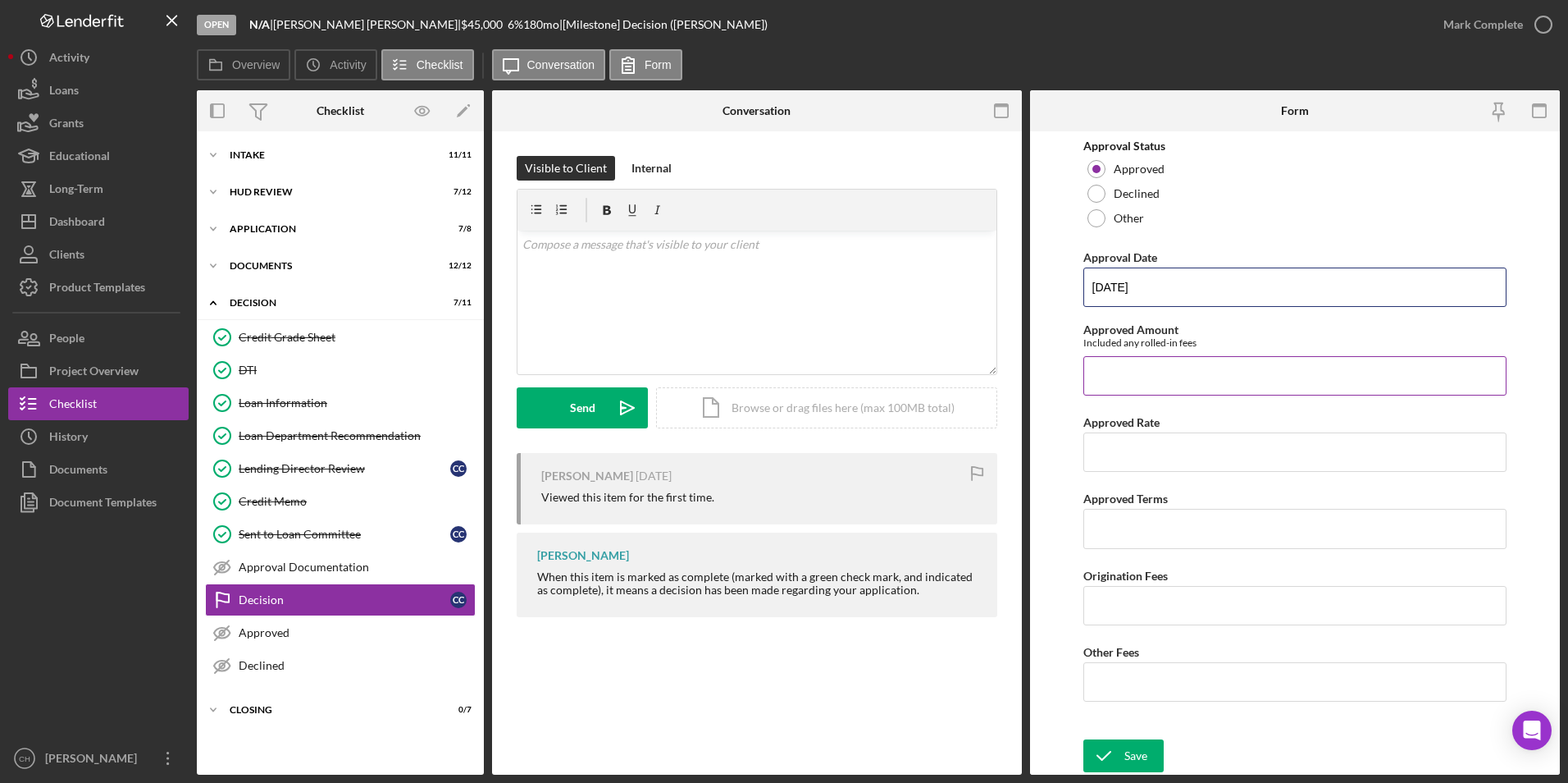
type input "[DATE]"
click at [1139, 366] on input "Approved Amount" at bounding box center [1296, 376] width 424 height 39
click at [83, 226] on div "Dashboard" at bounding box center [77, 223] width 56 height 37
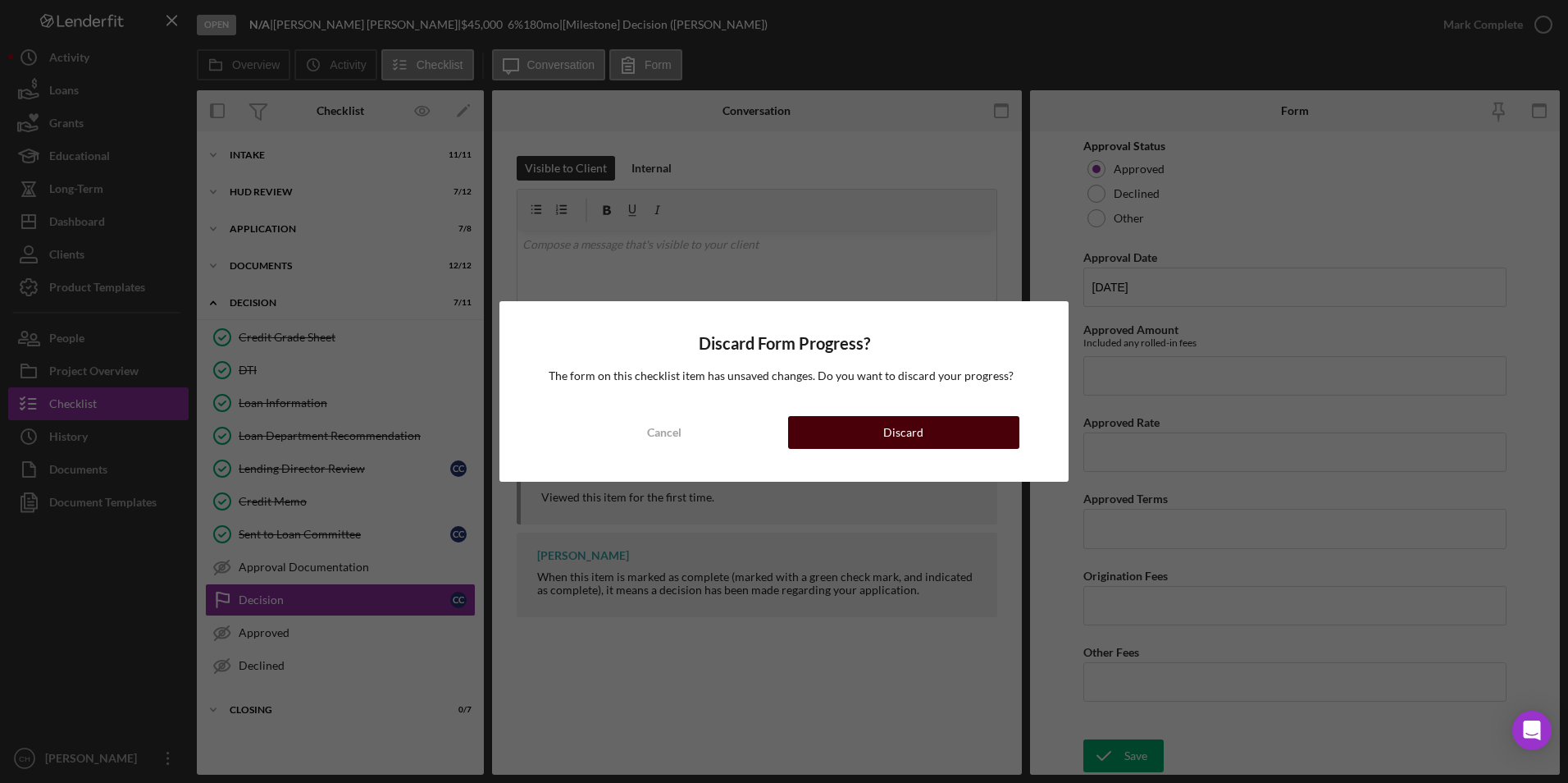
click at [940, 430] on button "Discard" at bounding box center [904, 431] width 231 height 33
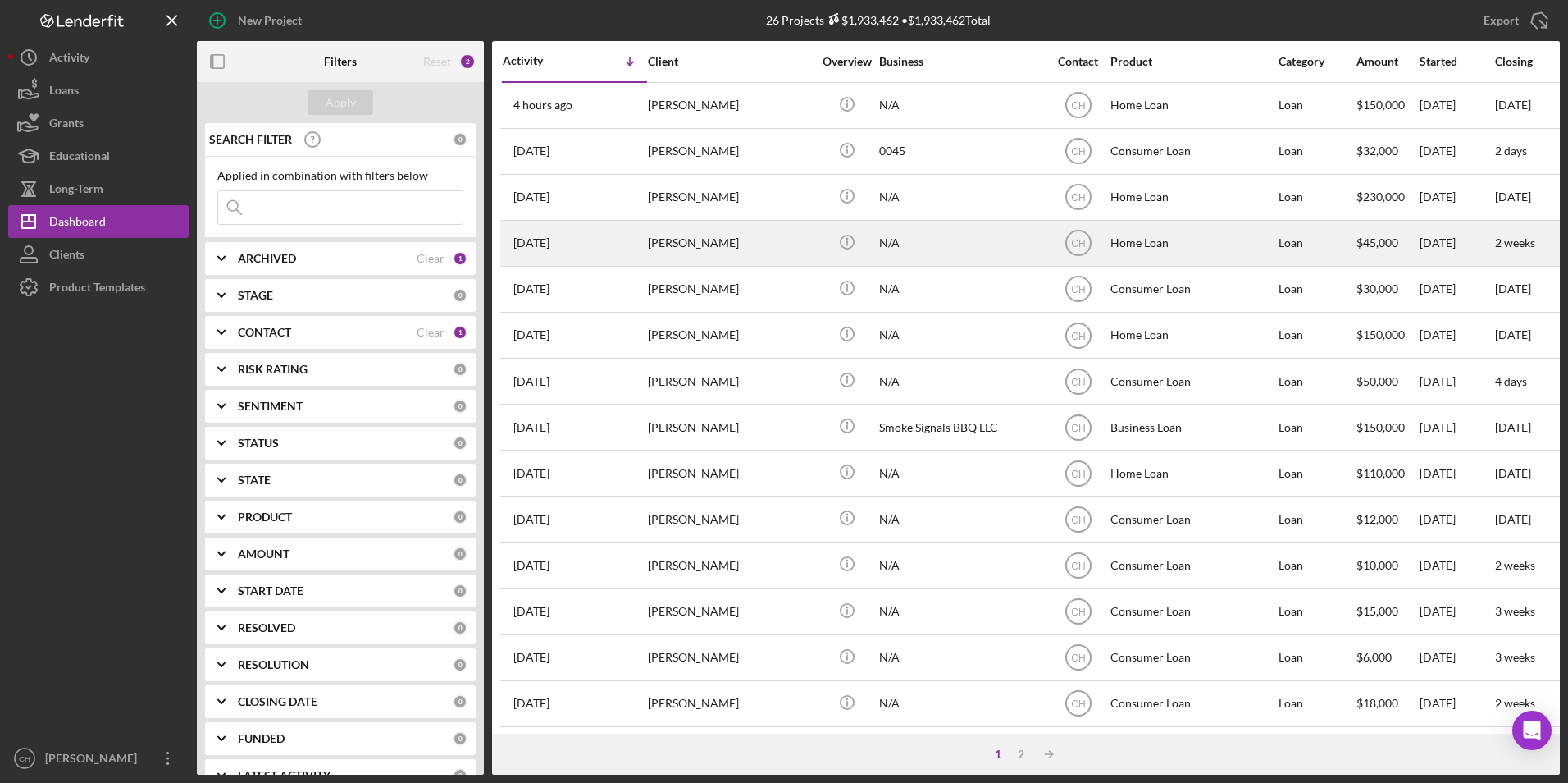
click at [713, 262] on div "[PERSON_NAME]" at bounding box center [729, 243] width 164 height 43
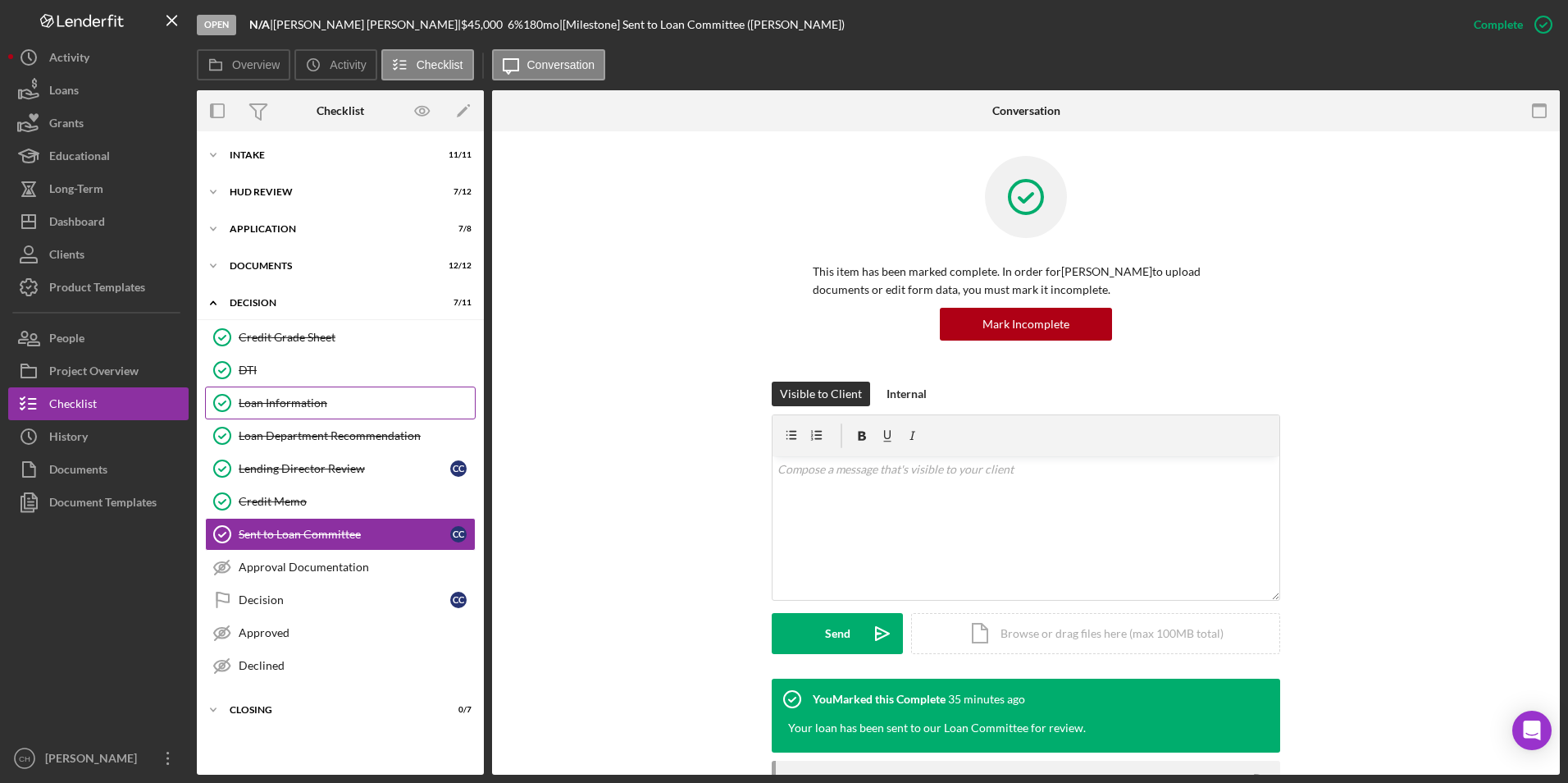
click at [334, 401] on div "Loan Information" at bounding box center [356, 402] width 236 height 13
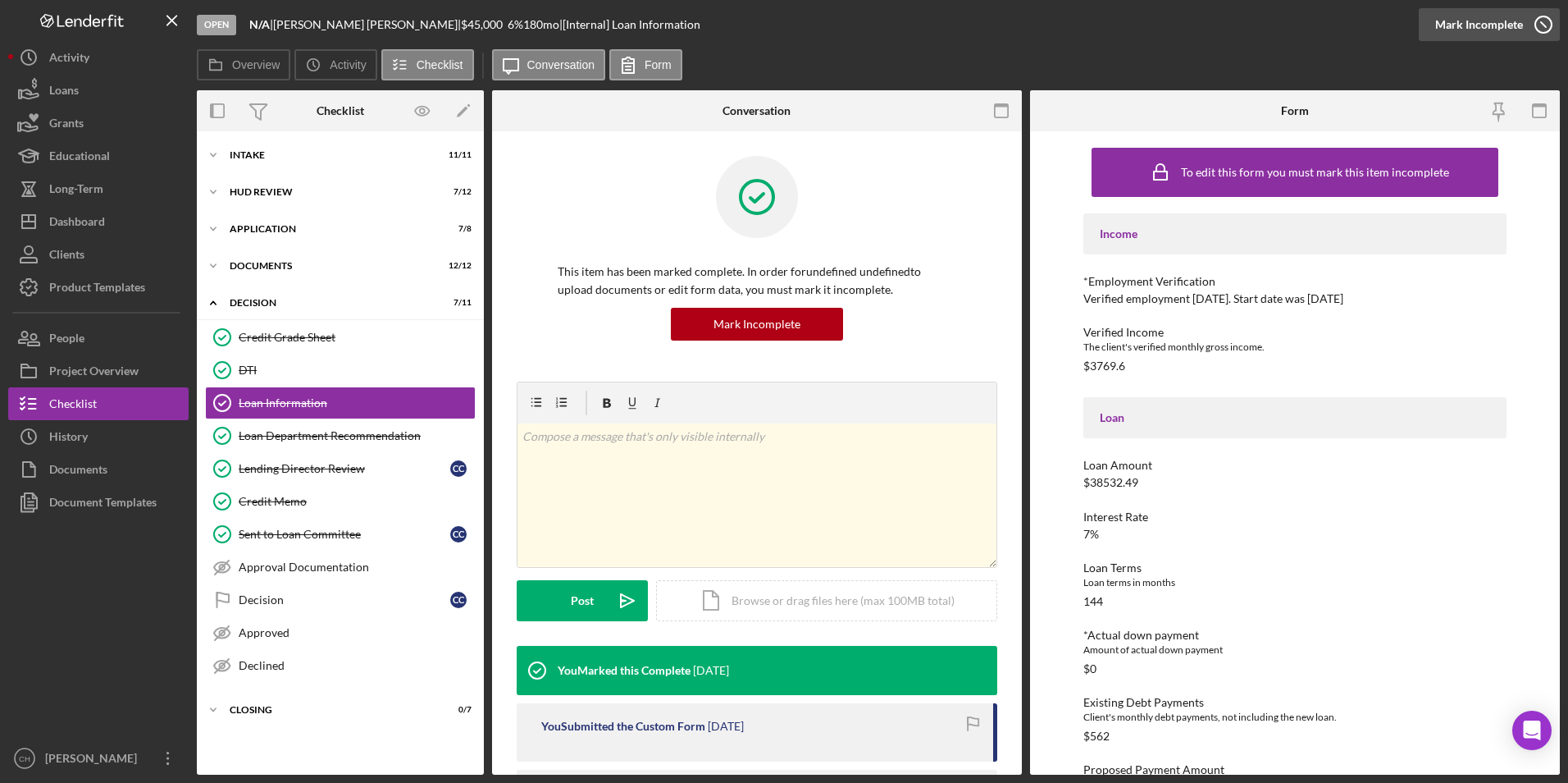
click at [1494, 29] on div "Mark Incomplete" at bounding box center [1478, 24] width 88 height 33
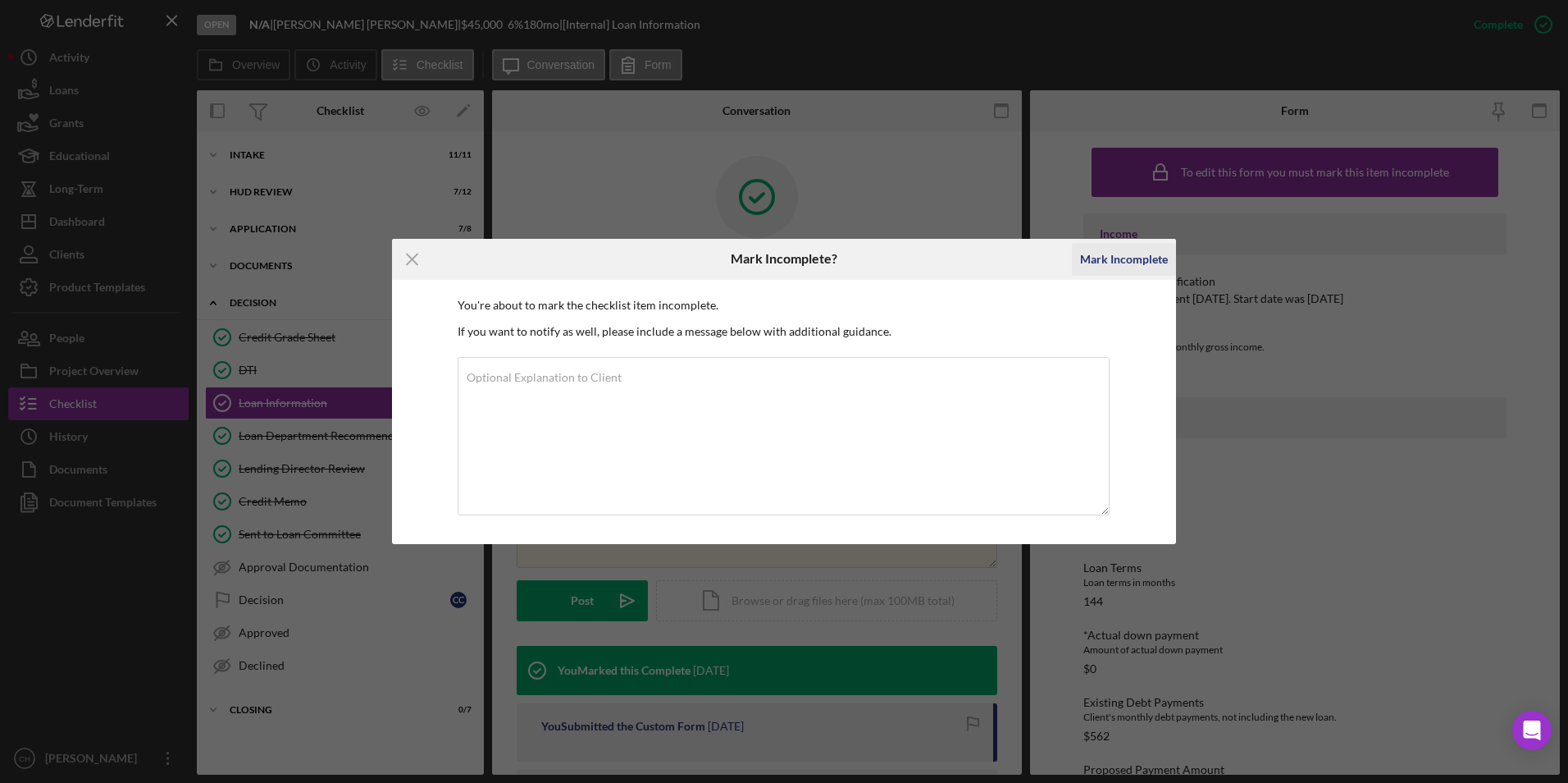
click at [1100, 262] on div "Mark Incomplete" at bounding box center [1123, 259] width 88 height 33
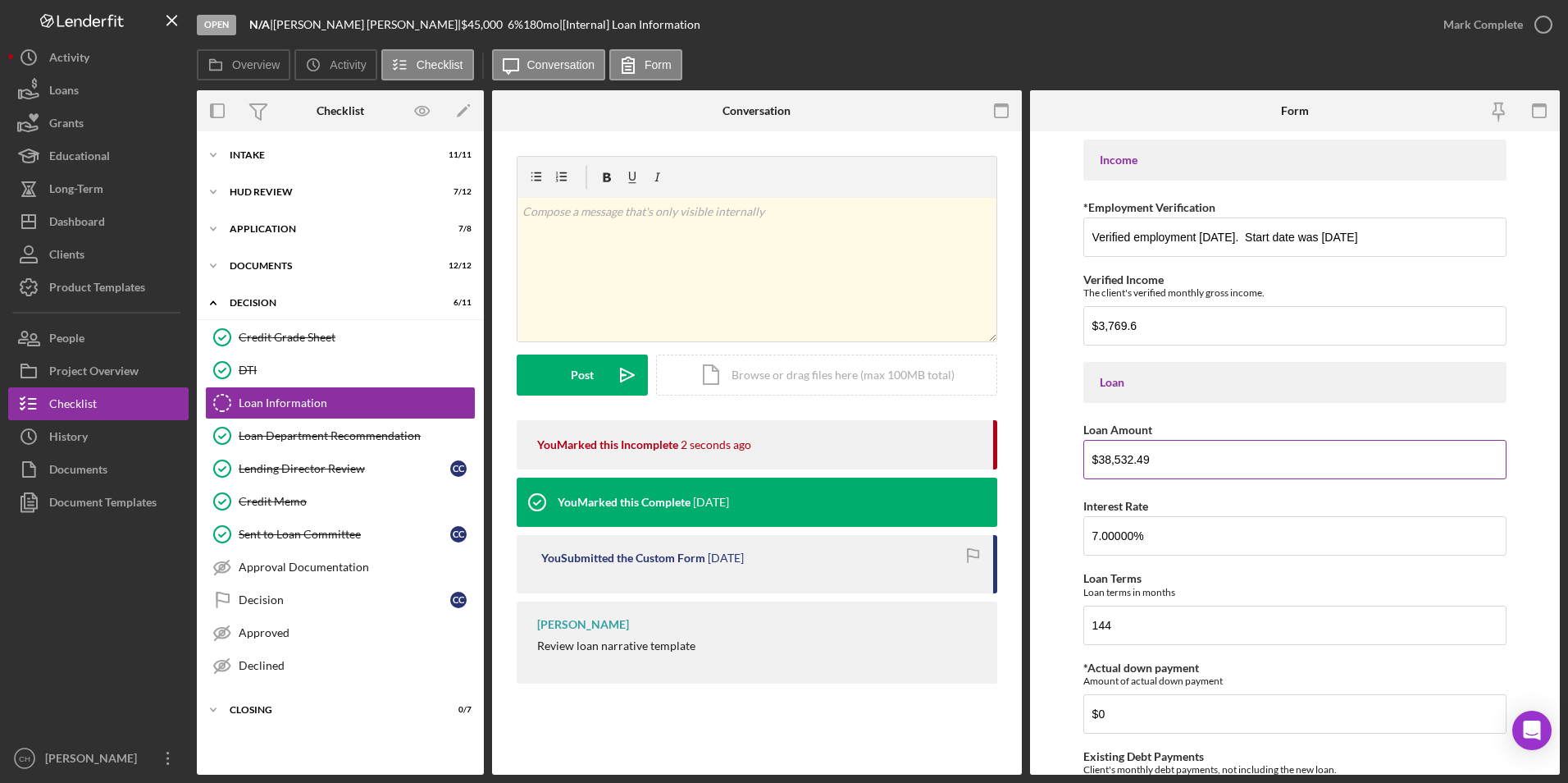
drag, startPoint x: 1161, startPoint y: 458, endPoint x: 1093, endPoint y: 463, distance: 68.2
click at [1093, 463] on input "$38,532.49" at bounding box center [1296, 459] width 424 height 39
type input "$40,591.91"
type input "7.75000%"
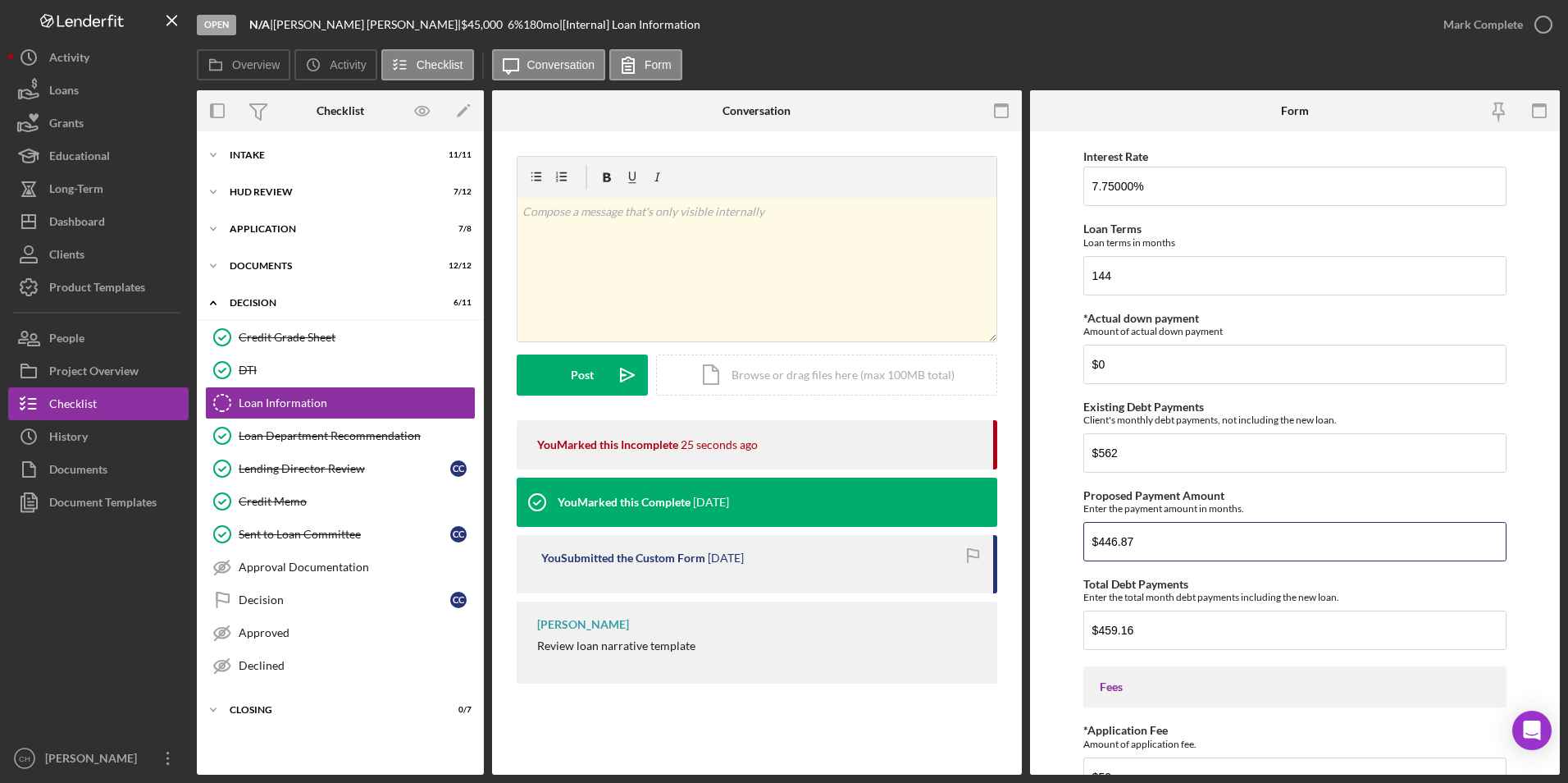
type input "$446.87"
type input "$497.87"
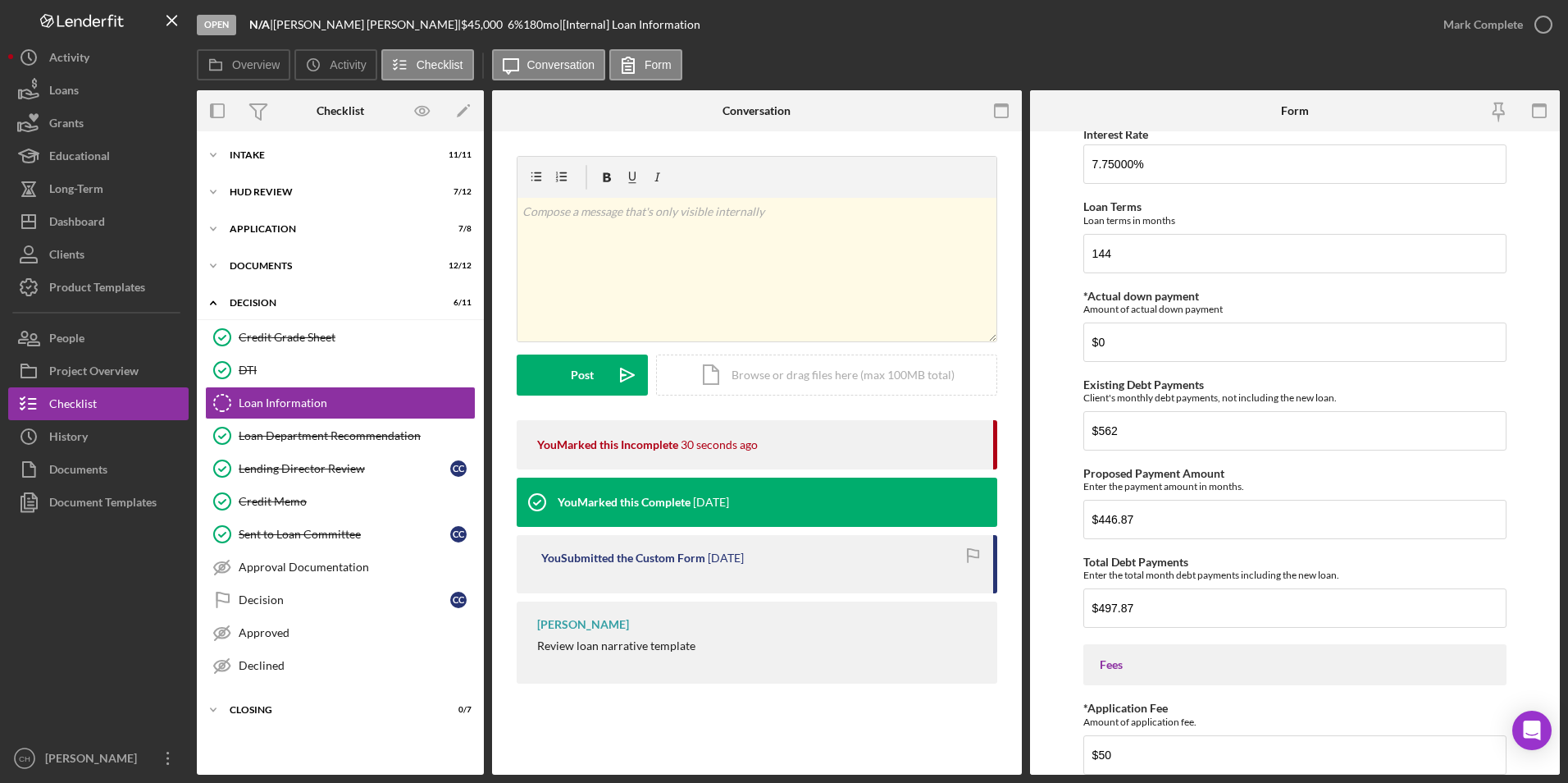
scroll to position [750, 0]
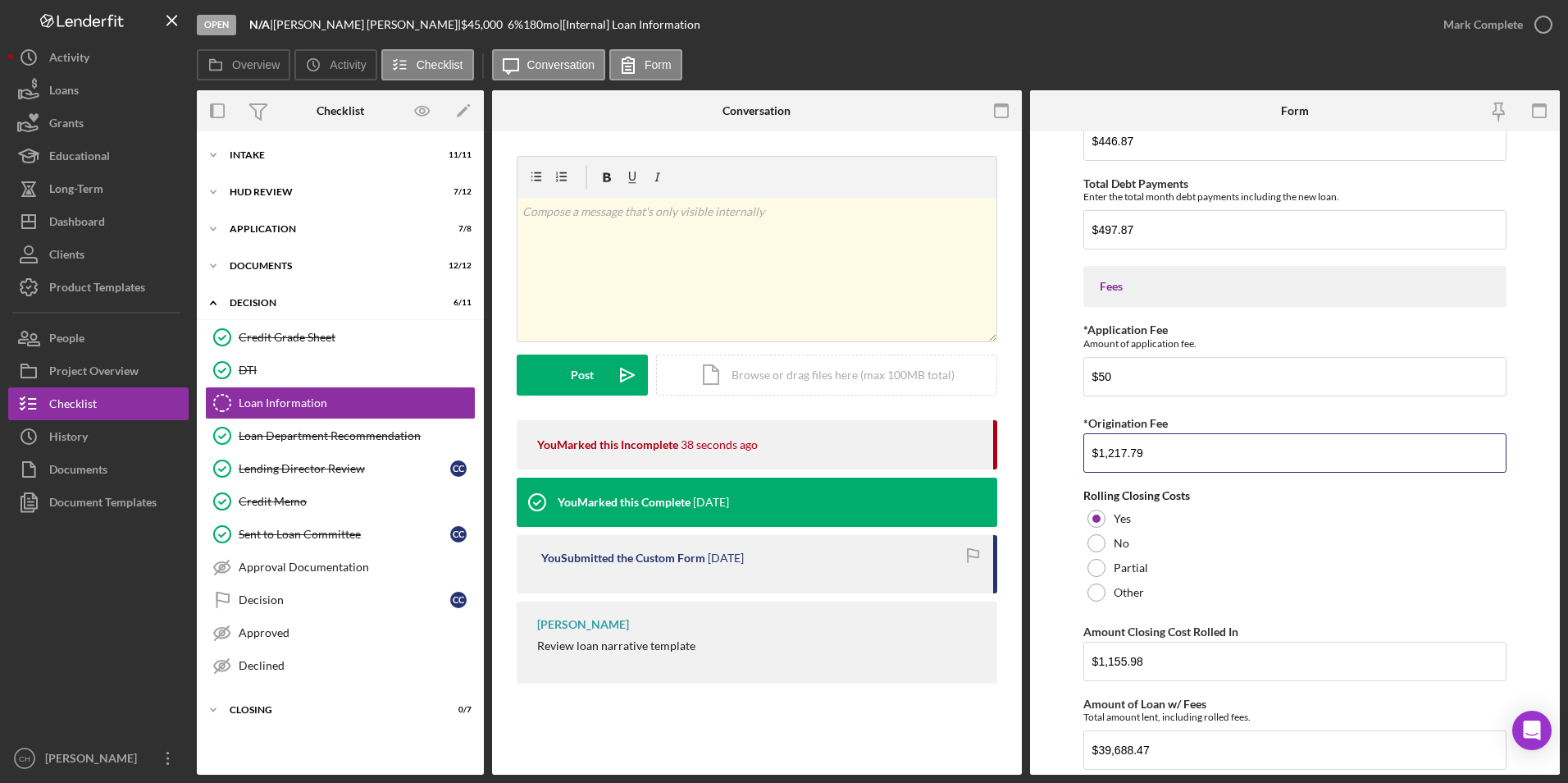
type input "$1,217.79"
type input "$41,810.70"
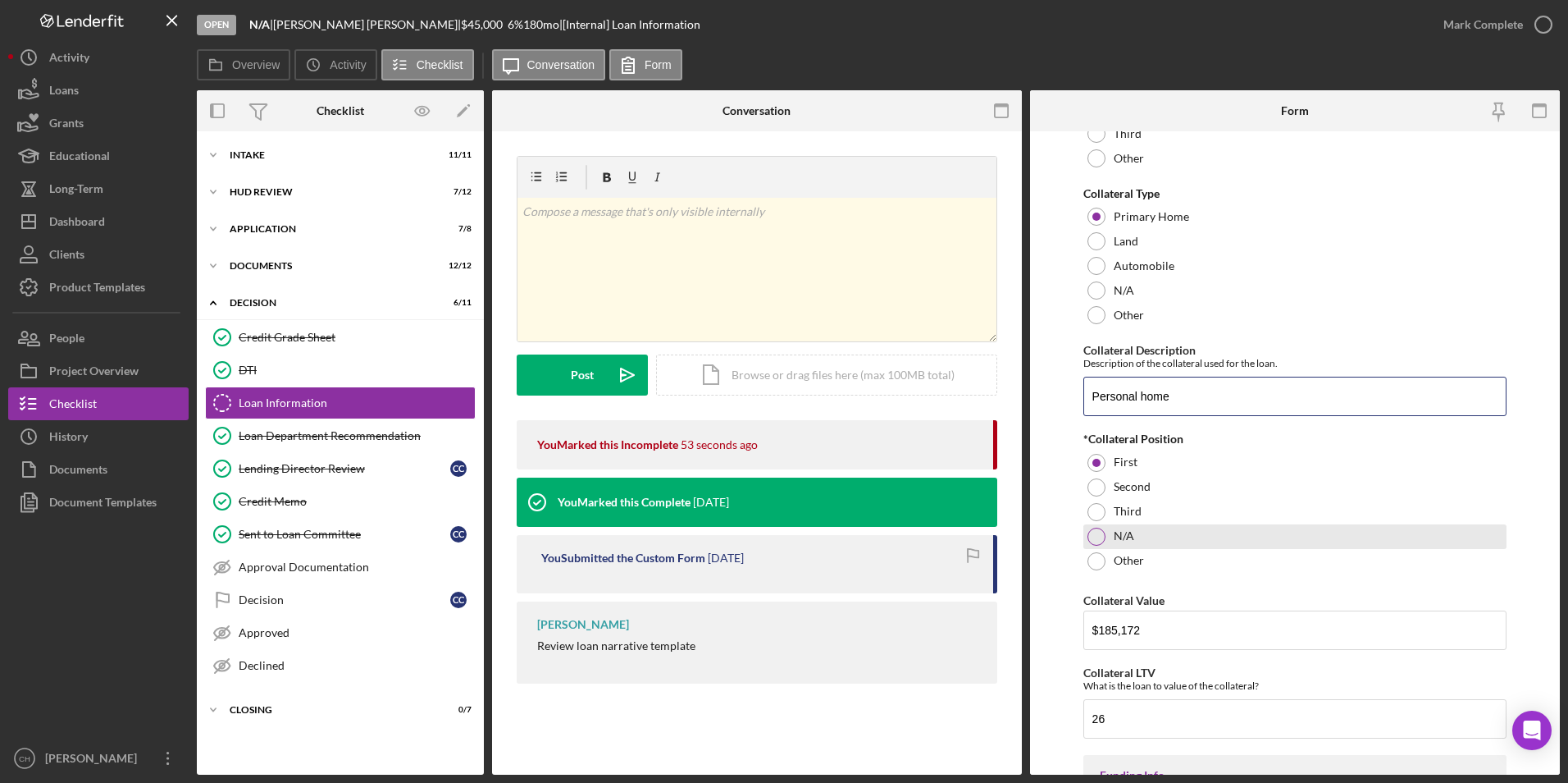
scroll to position [1580, 0]
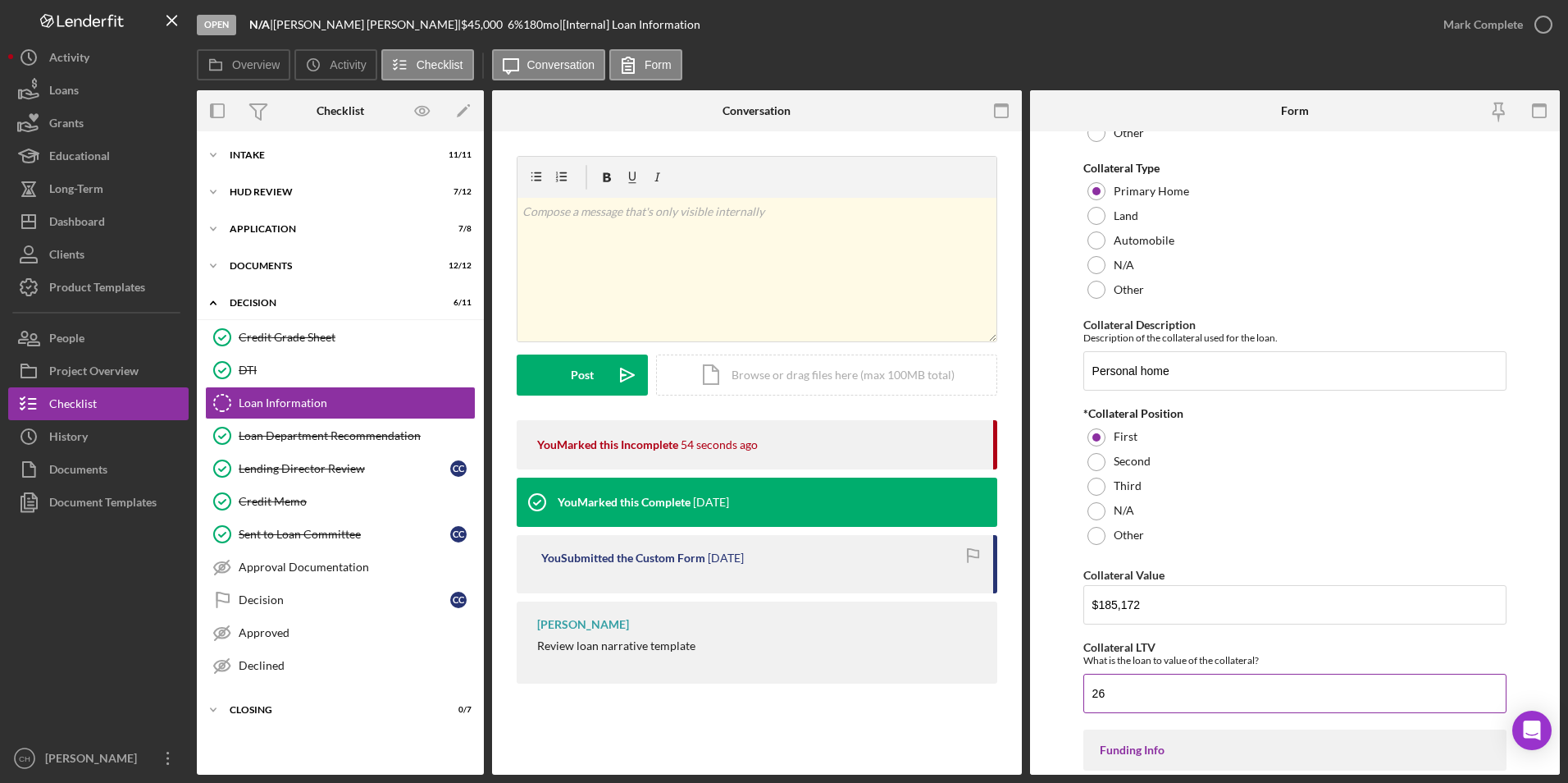
drag, startPoint x: 1116, startPoint y: 694, endPoint x: 1083, endPoint y: 699, distance: 33.4
click at [1083, 699] on input "26" at bounding box center [1296, 693] width 424 height 39
type input "28"
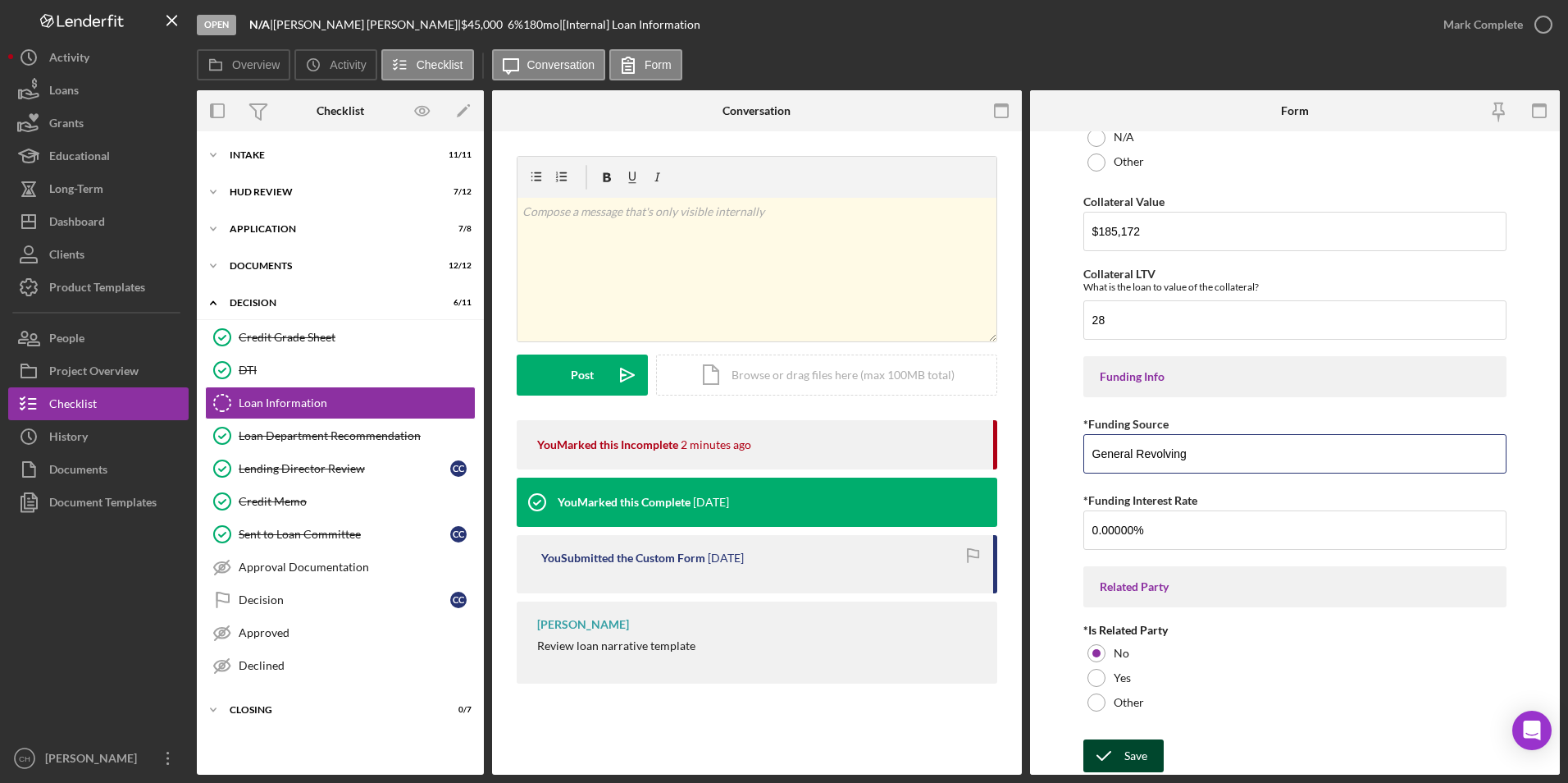
type input "General Revolving"
click at [1115, 753] on icon "submit" at bounding box center [1104, 756] width 41 height 41
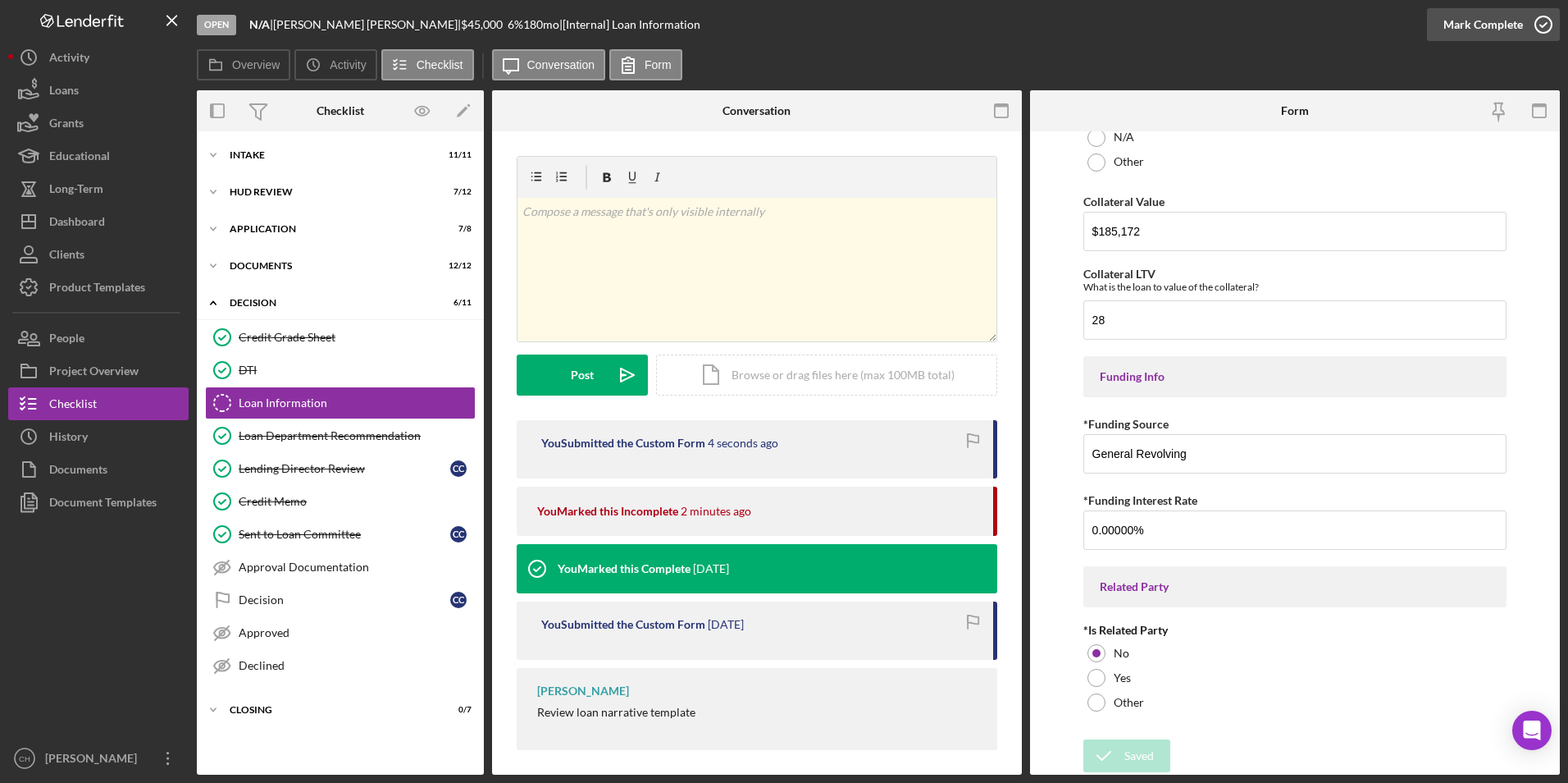
click at [1486, 23] on div "Mark Complete" at bounding box center [1483, 24] width 80 height 33
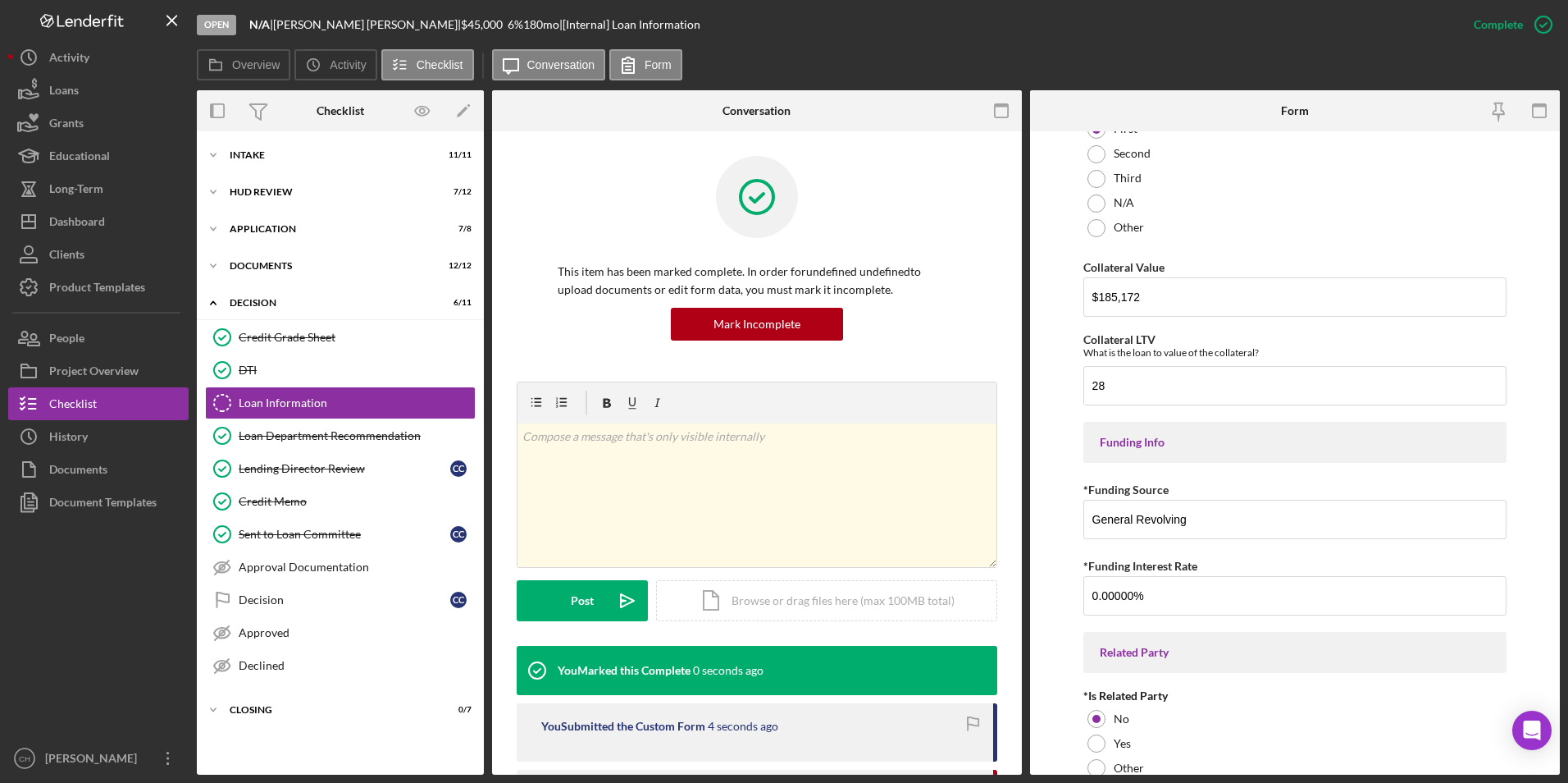
scroll to position [2019, 0]
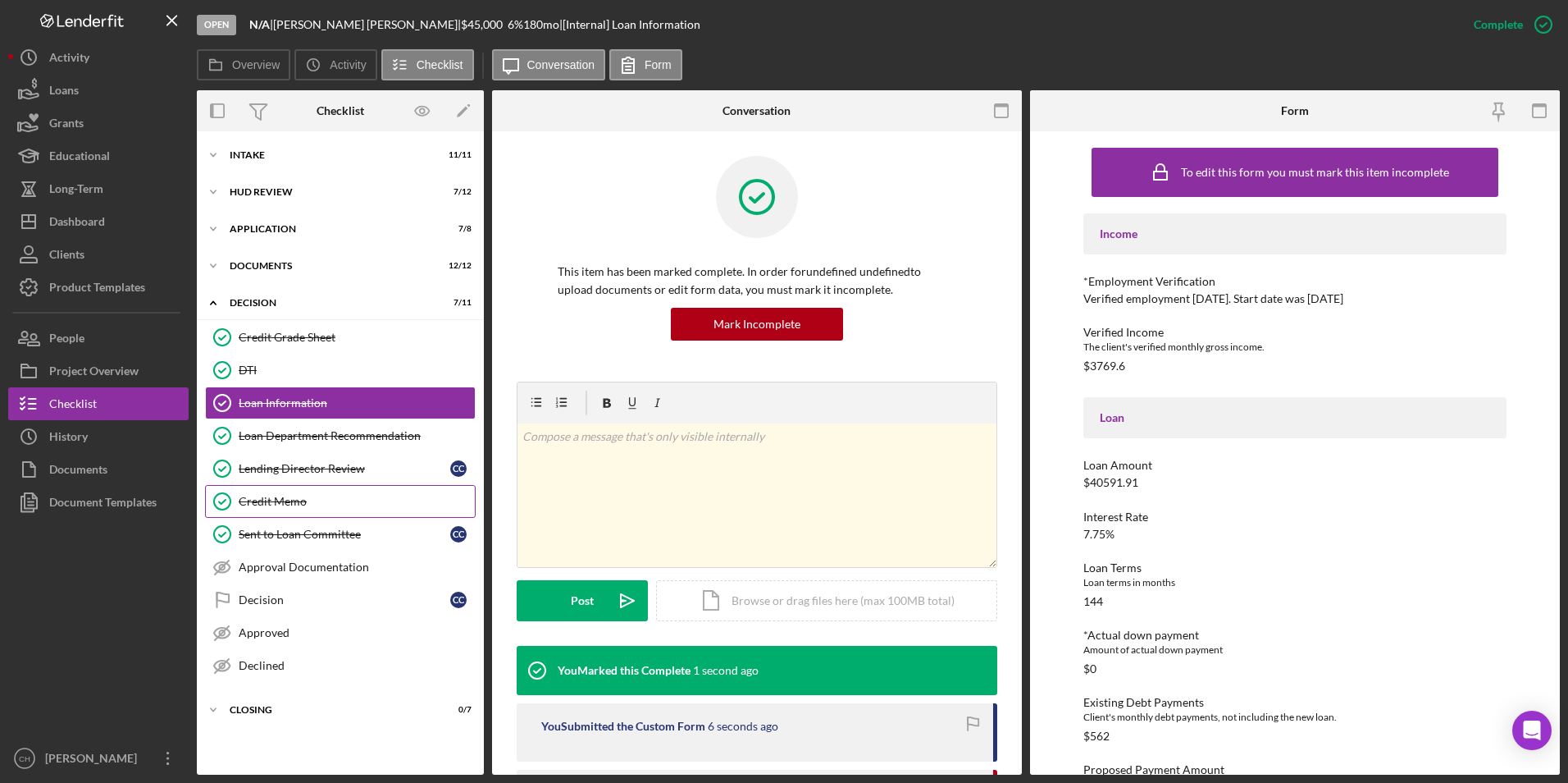
click at [280, 503] on div "Credit Memo" at bounding box center [356, 501] width 236 height 13
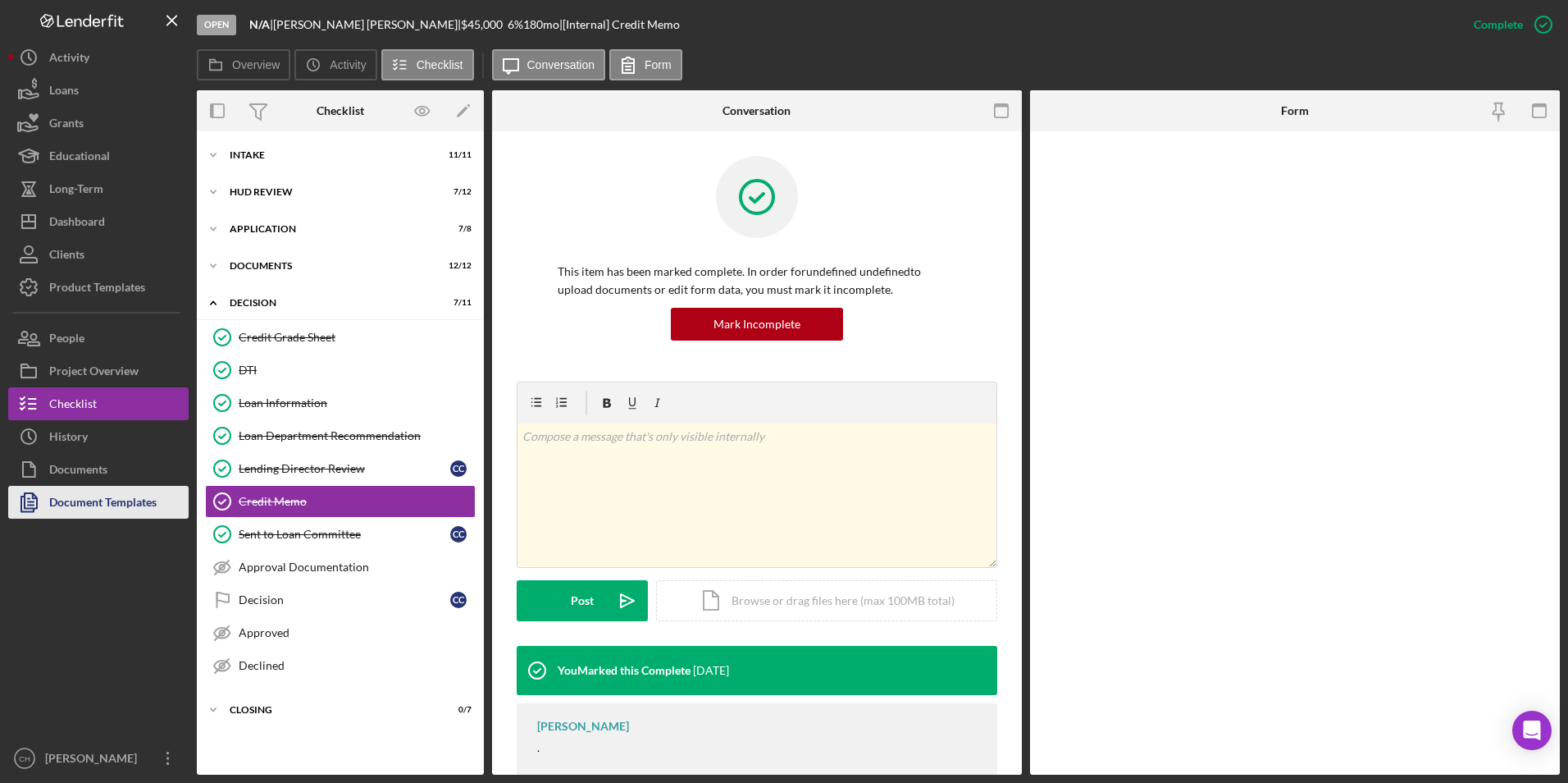
click at [95, 493] on div "Document Templates" at bounding box center [103, 504] width 108 height 37
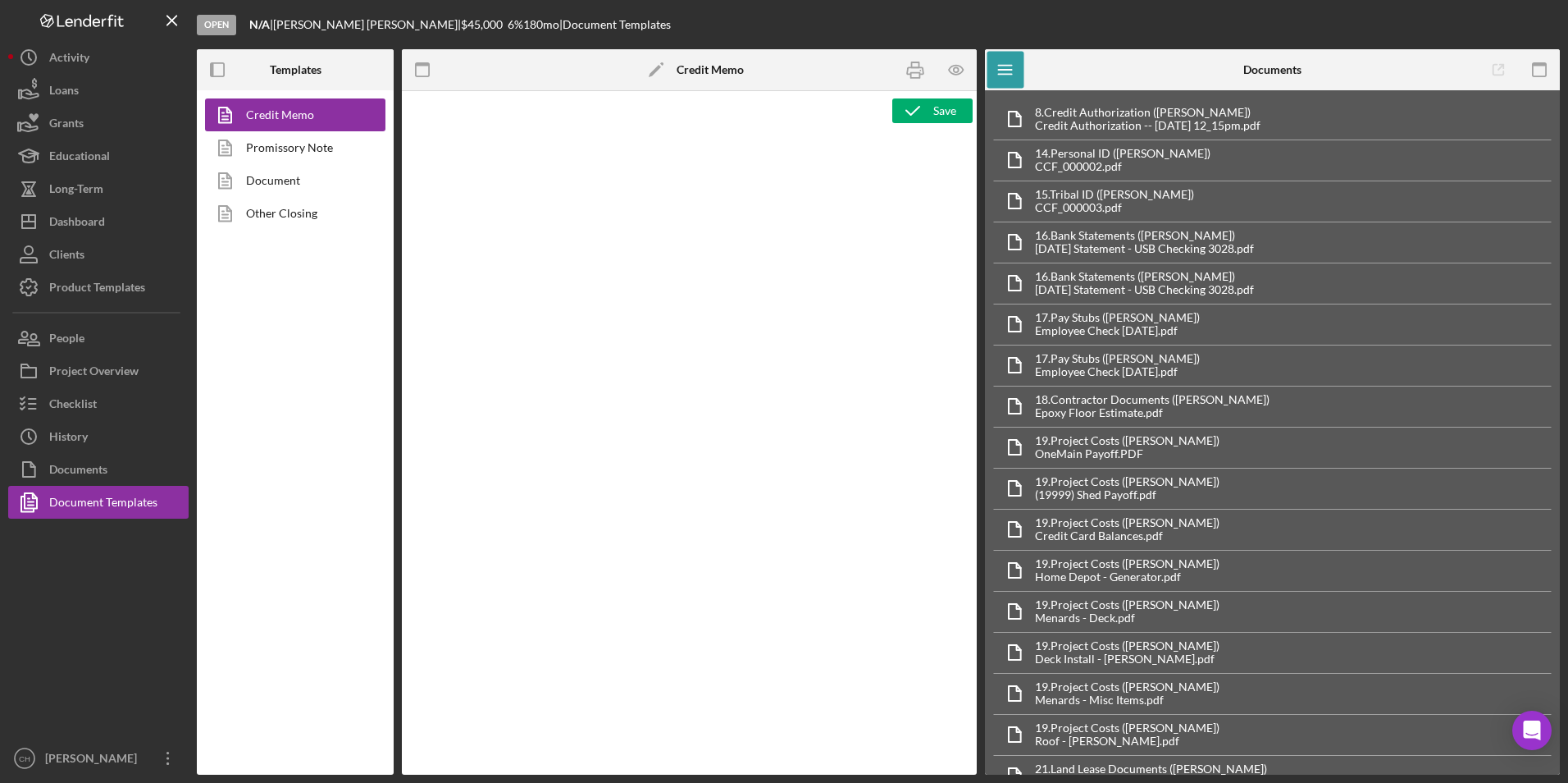
type textarea "<p style="text-align: center;"><span style="font-size: 18pt;"><strong>[US_STATE…"
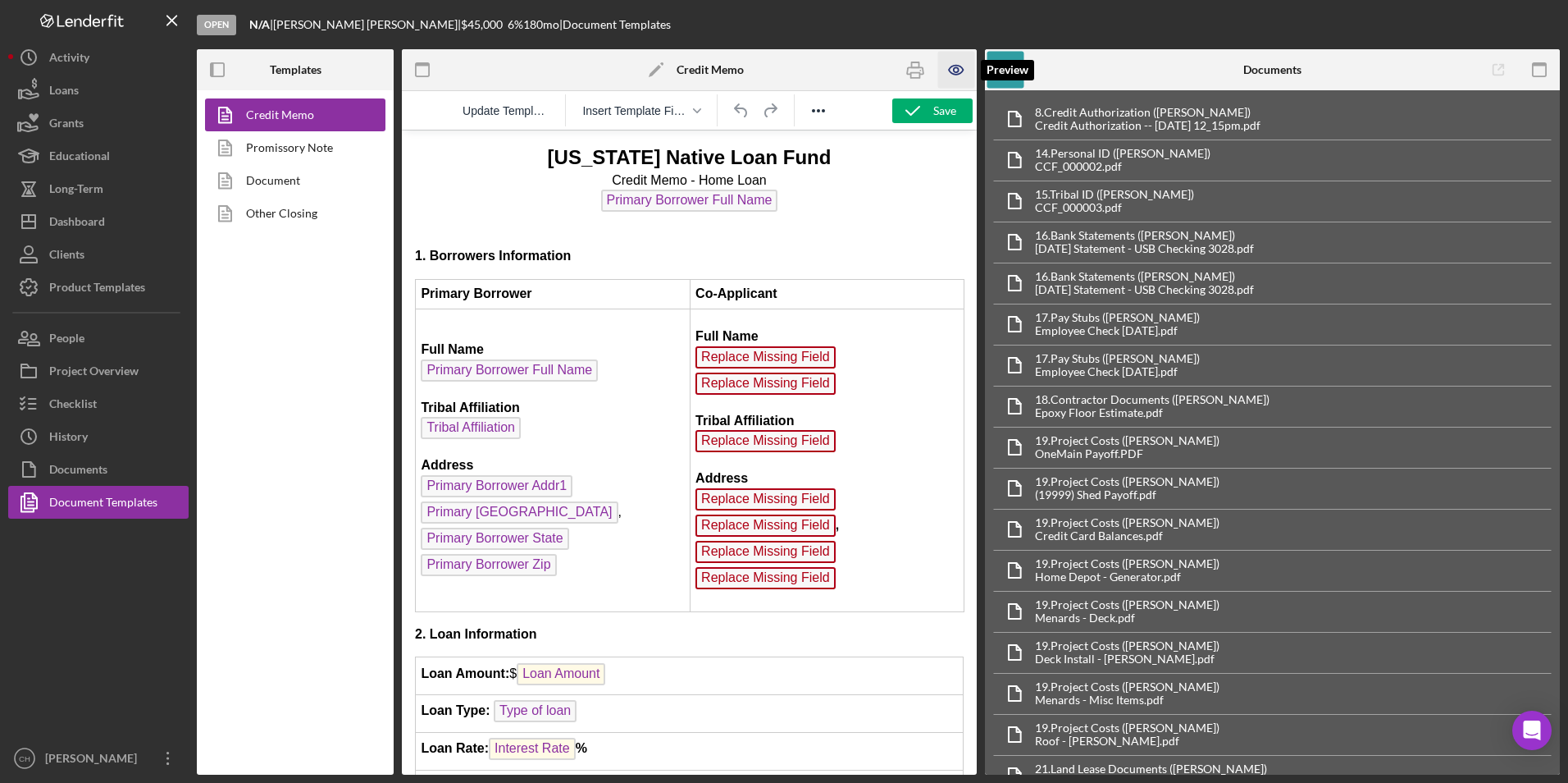
click at [954, 72] on icon "button" at bounding box center [955, 69] width 5 height 5
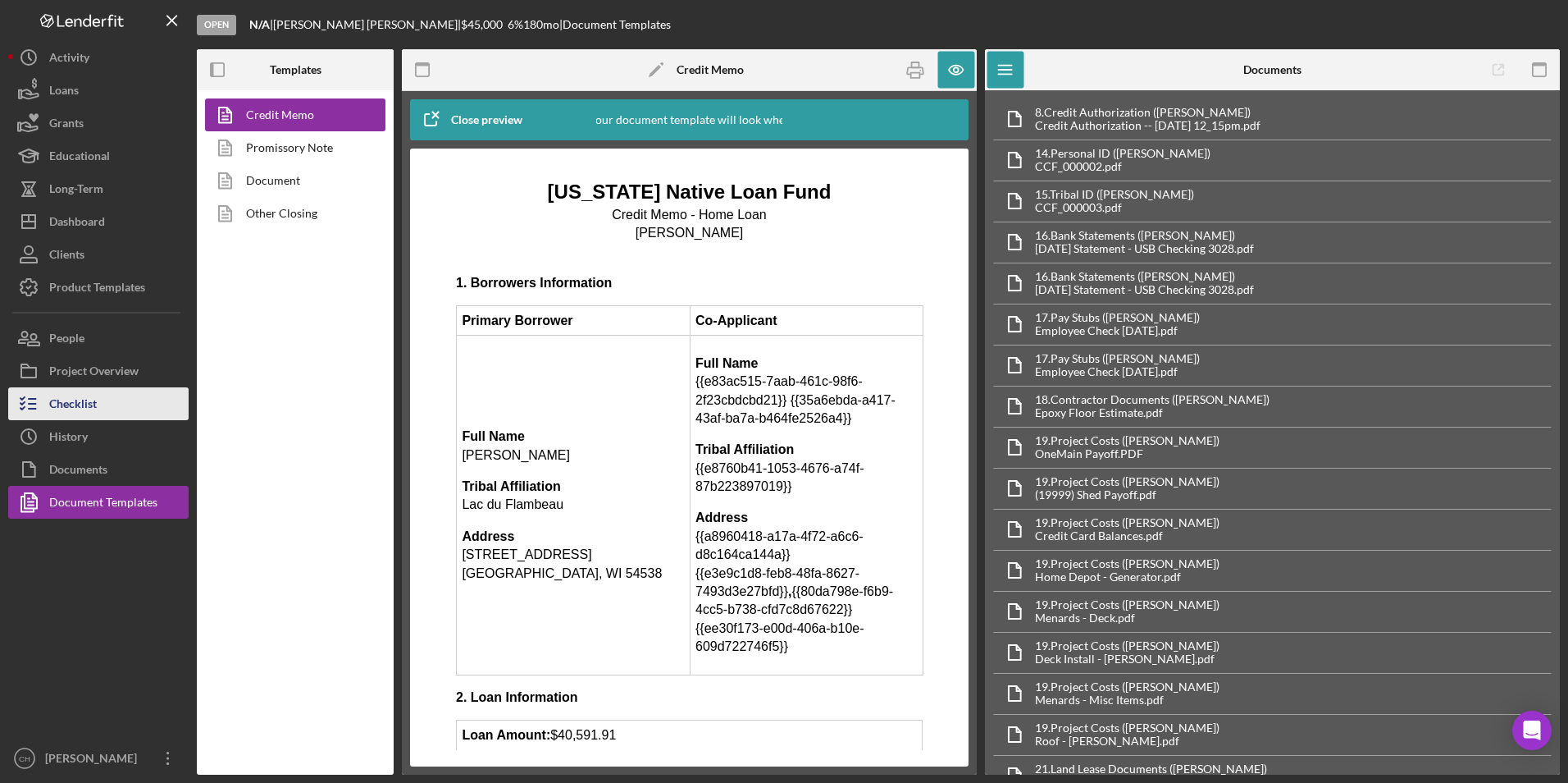
click at [75, 403] on div "Checklist" at bounding box center [73, 405] width 47 height 37
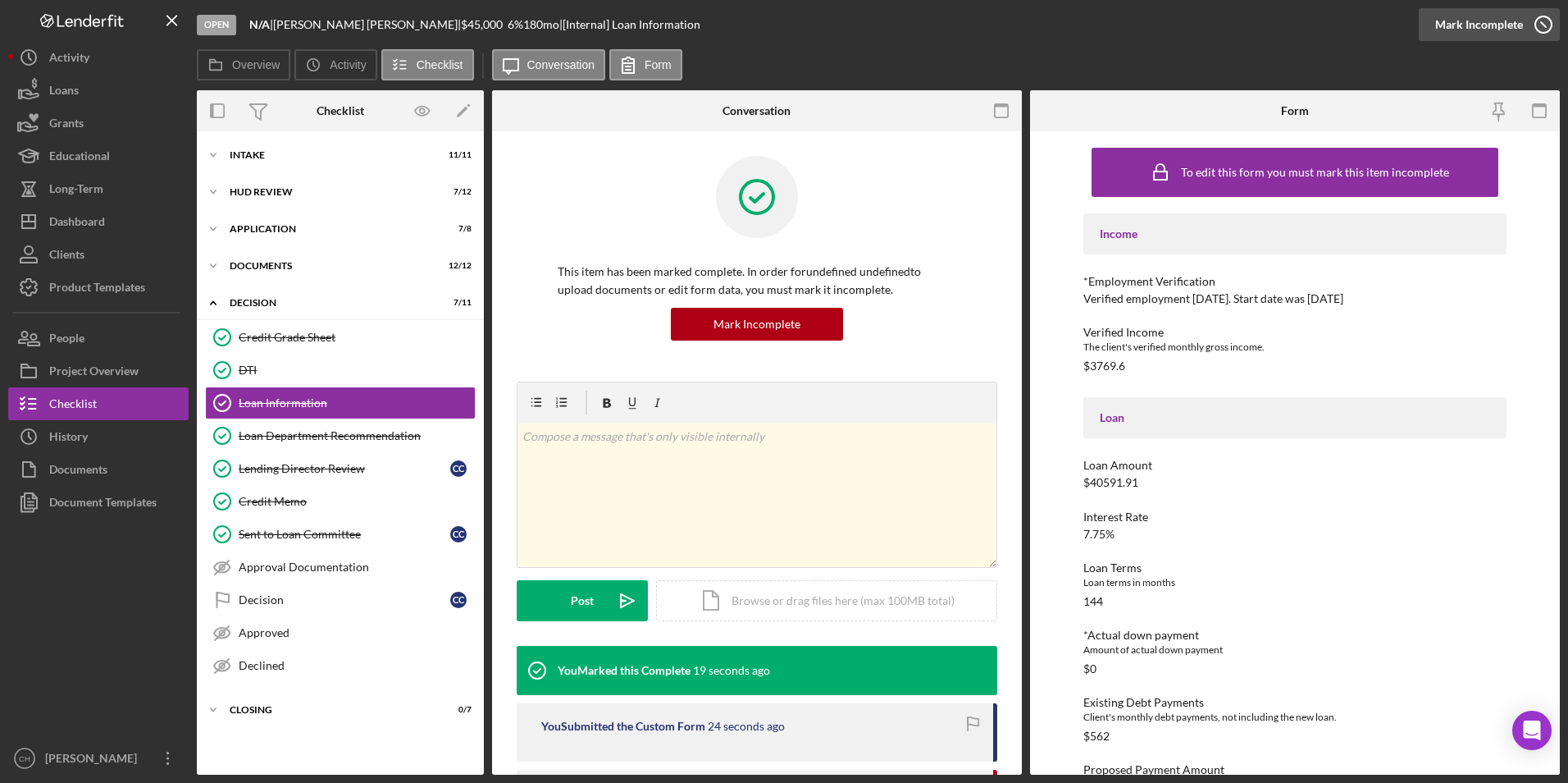
click at [1500, 27] on div "Mark Incomplete" at bounding box center [1478, 24] width 88 height 33
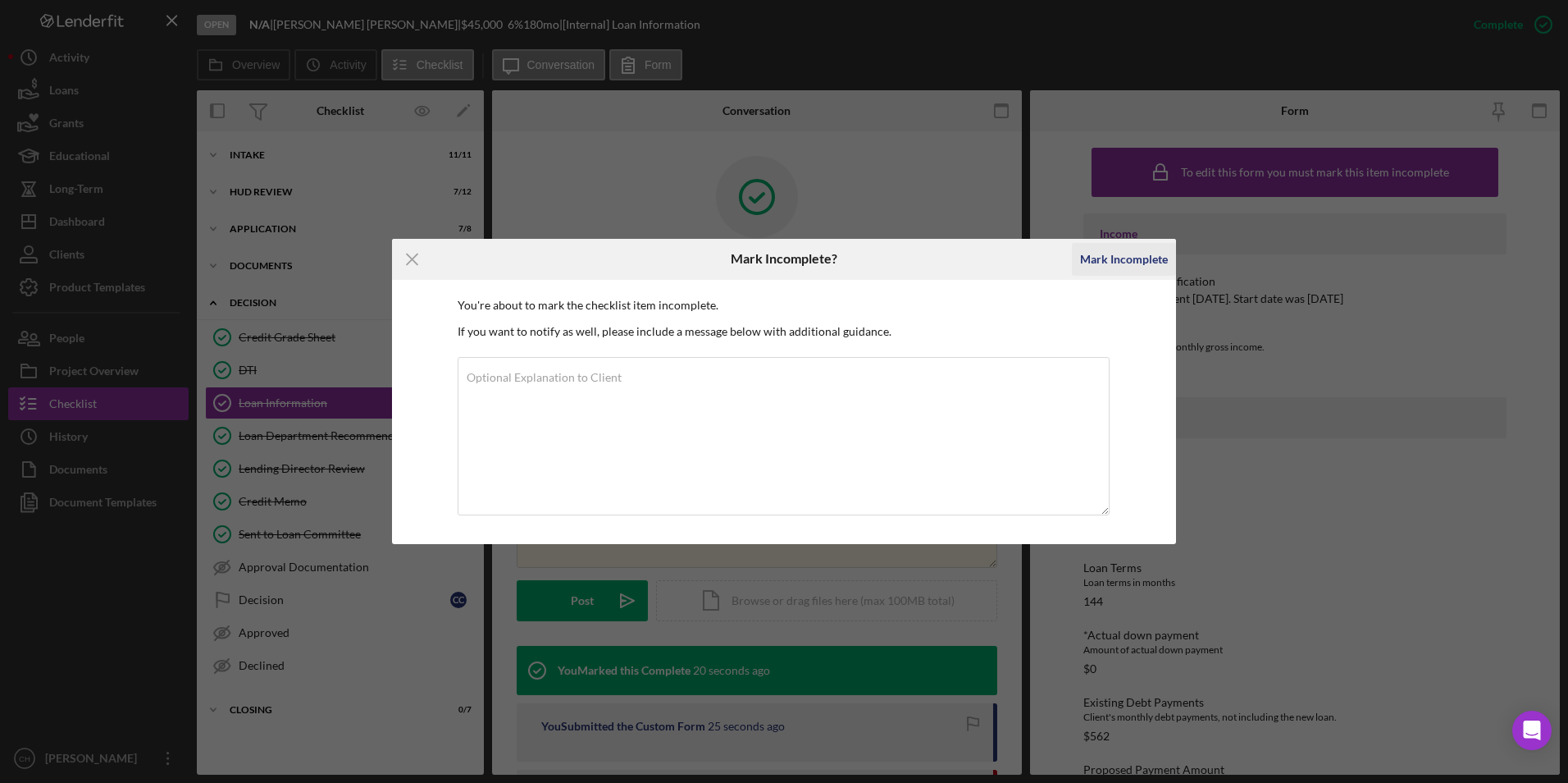
click at [1123, 263] on div "Mark Incomplete" at bounding box center [1123, 259] width 88 height 33
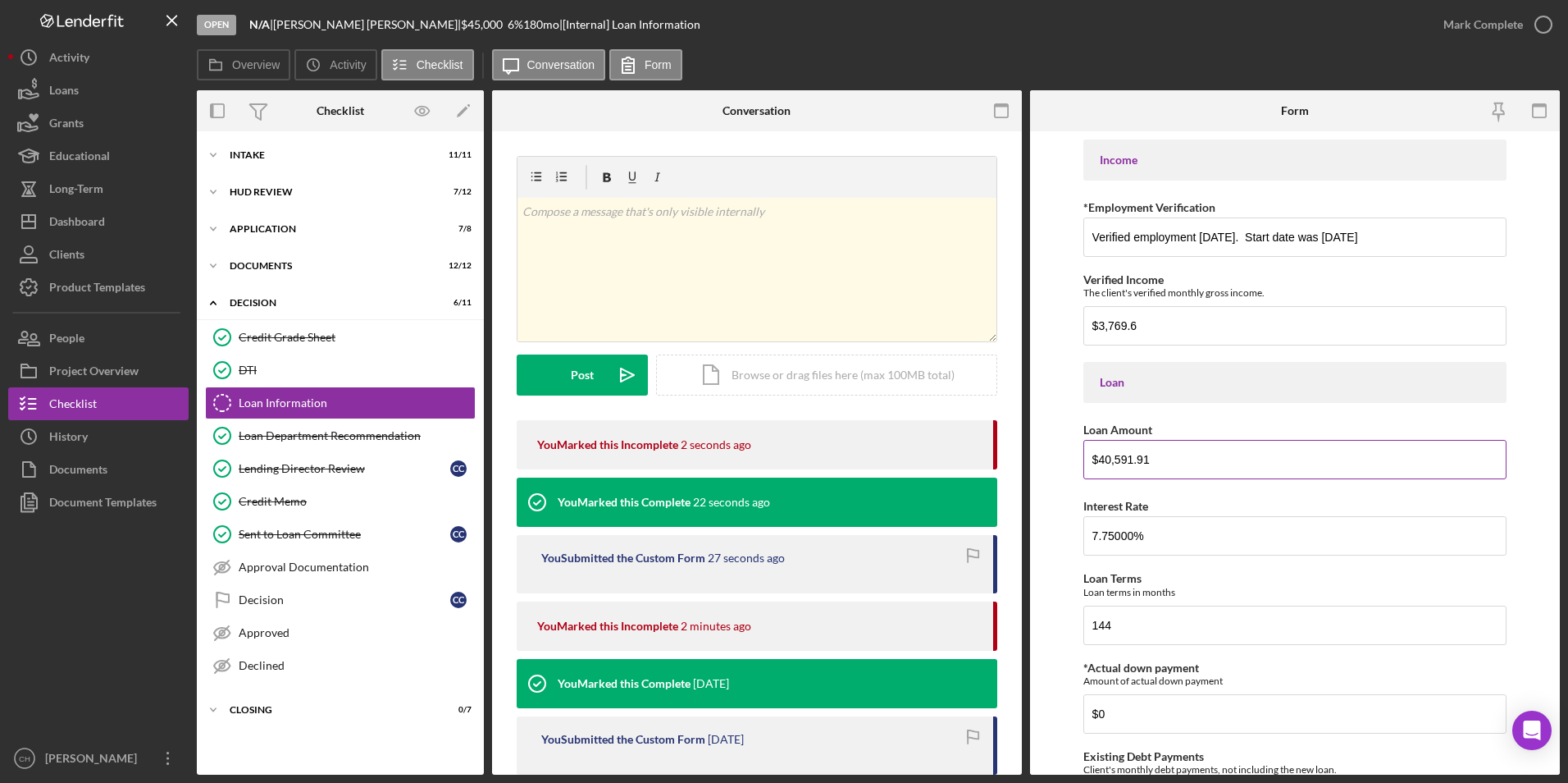
click at [1132, 459] on input "$40,591.91" at bounding box center [1296, 459] width 424 height 39
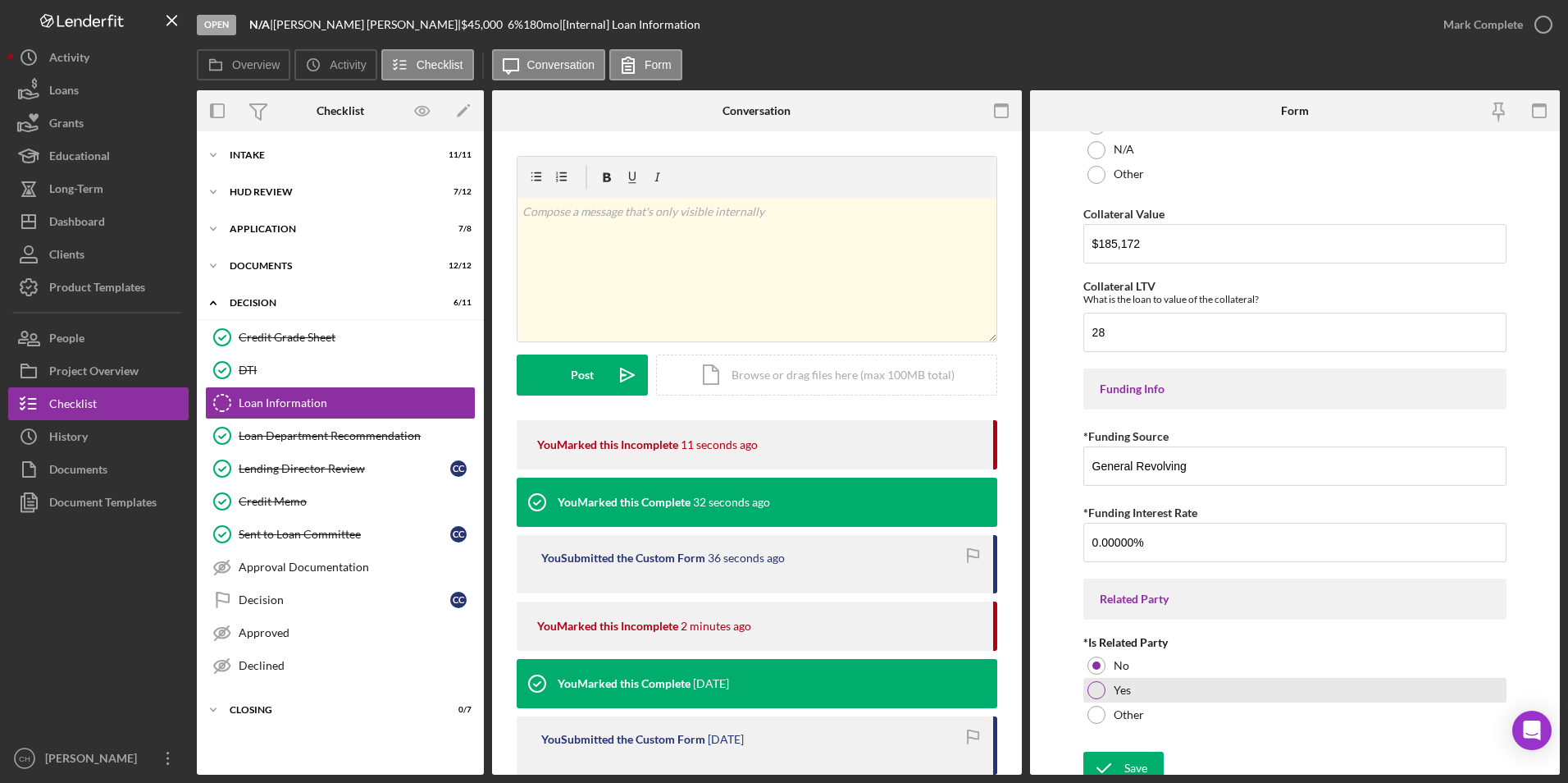
scroll to position [1954, 0]
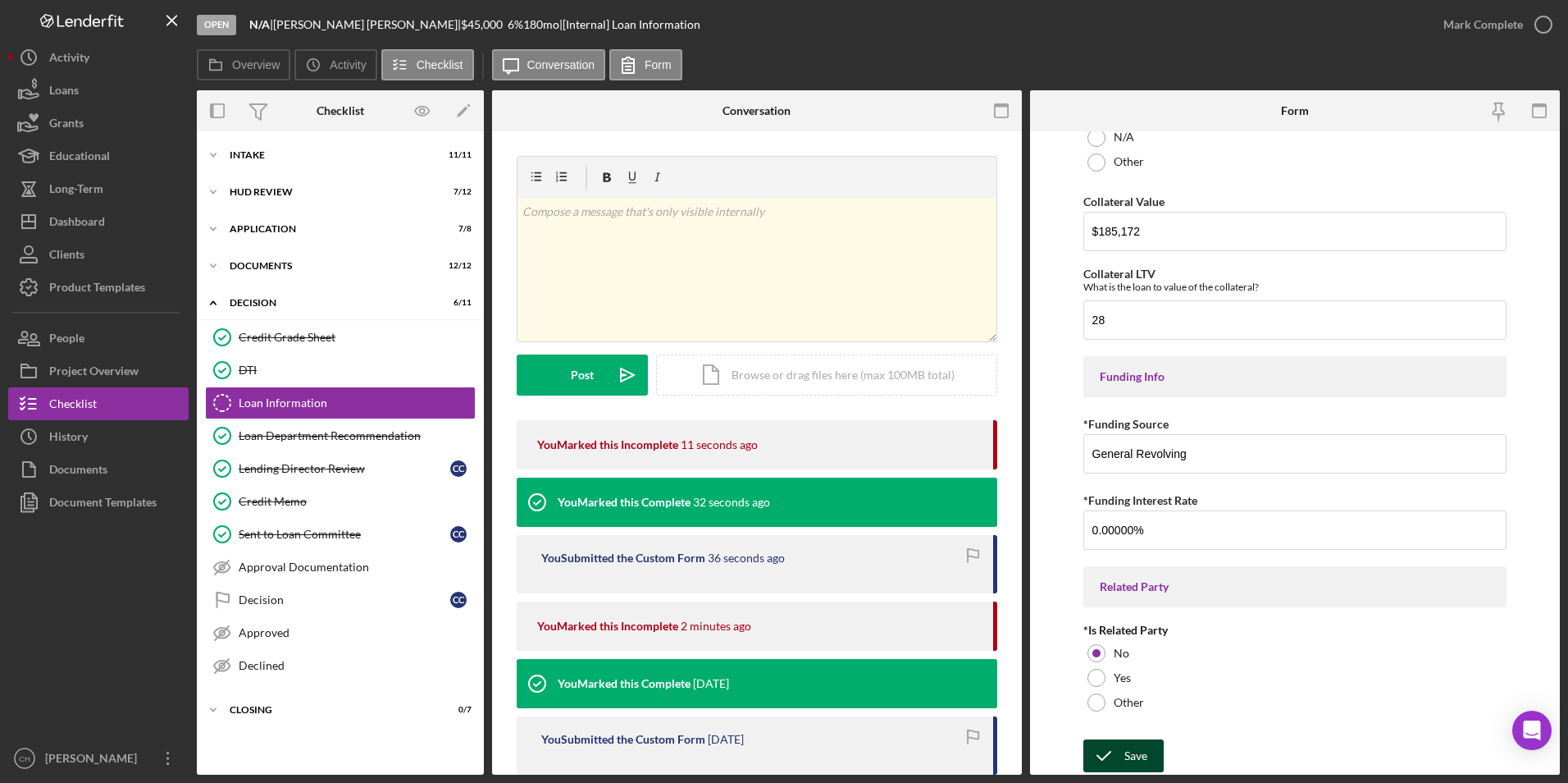
type input "$40,592.91"
click at [1133, 750] on div "Save" at bounding box center [1135, 755] width 23 height 33
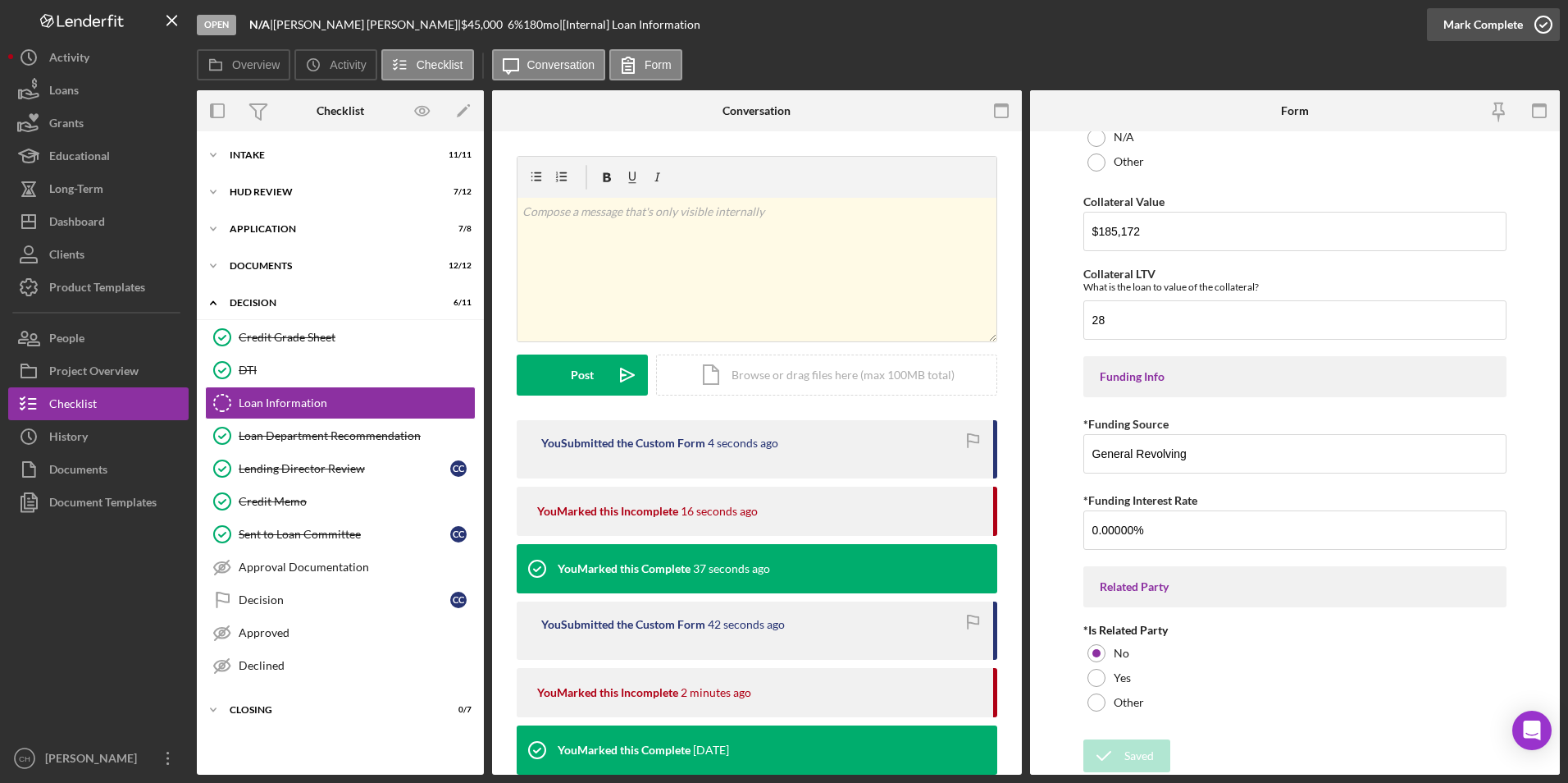
click at [1487, 27] on div "Mark Complete" at bounding box center [1483, 24] width 80 height 33
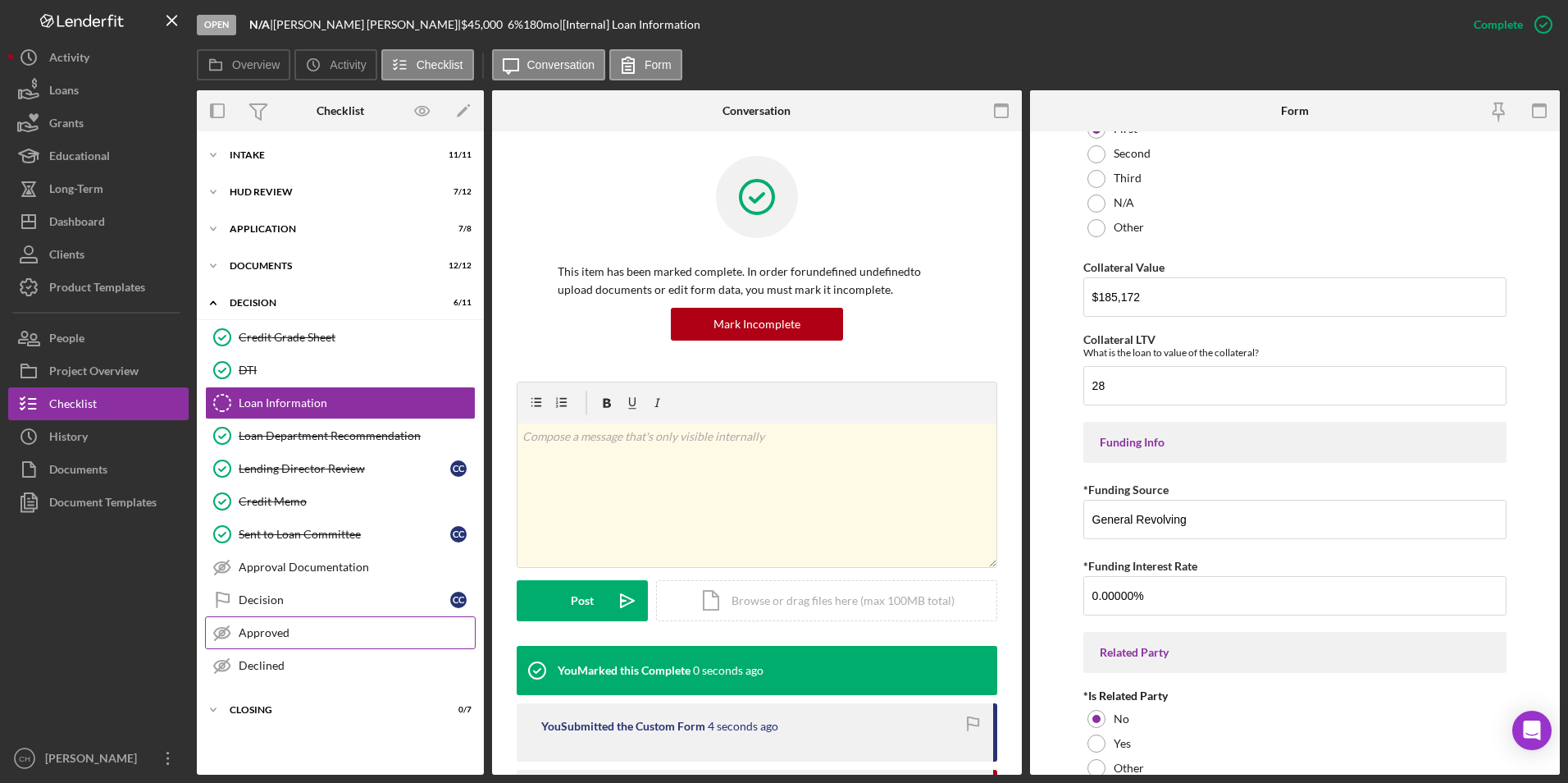
scroll to position [2019, 0]
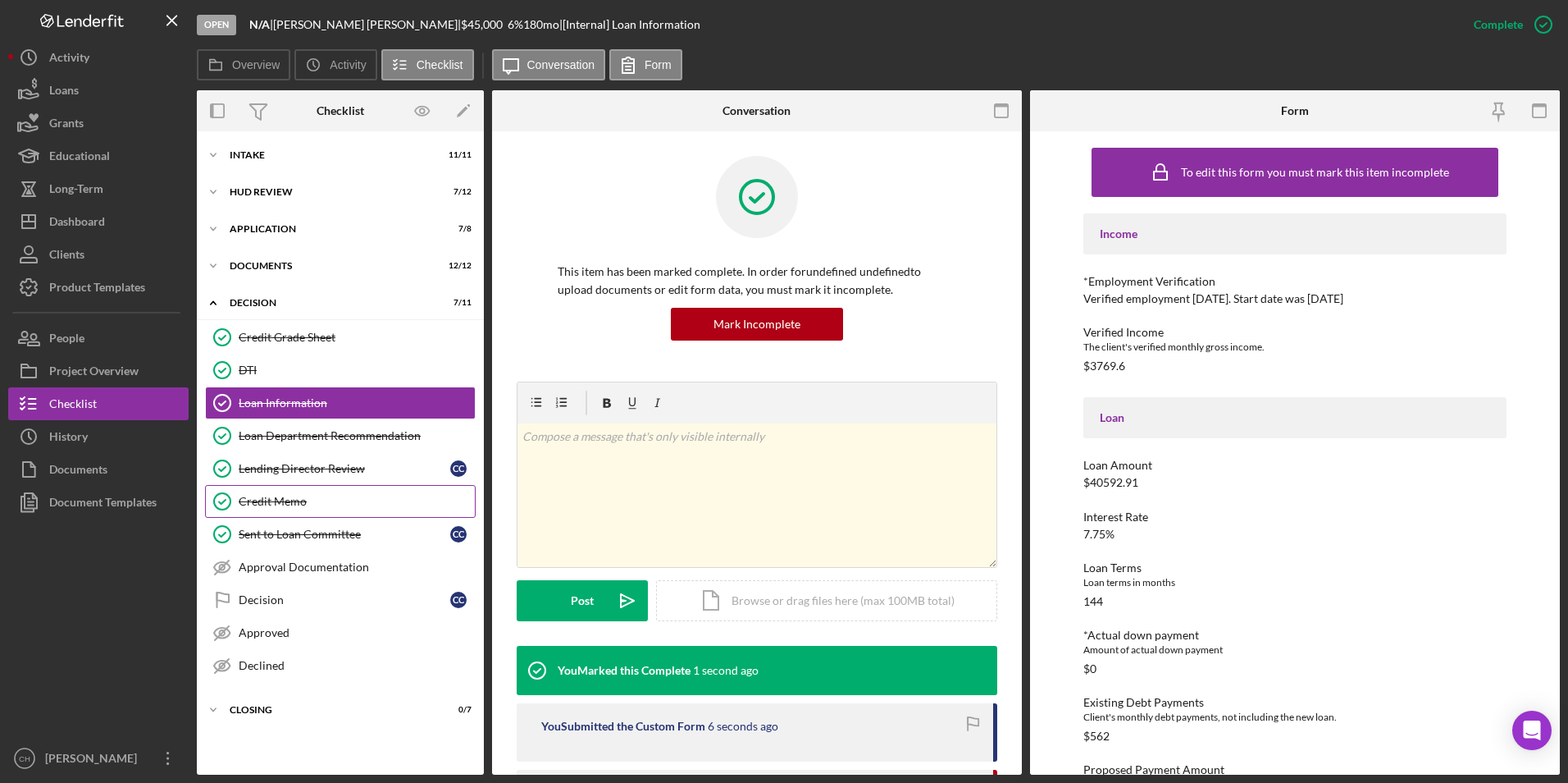
click at [314, 493] on link "Credit Memo Credit Memo" at bounding box center [340, 501] width 270 height 33
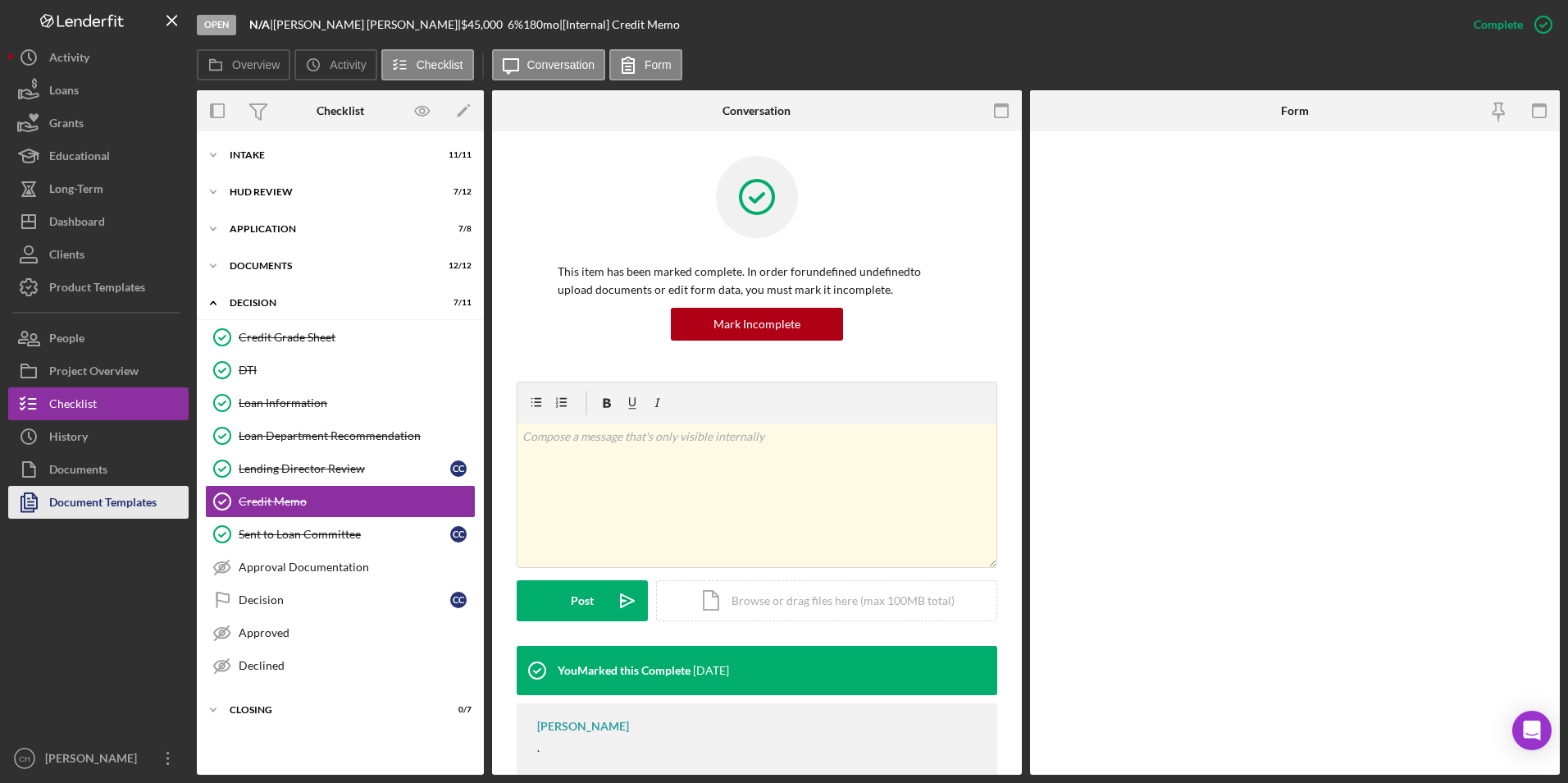
click at [129, 503] on div "Document Templates" at bounding box center [103, 504] width 108 height 37
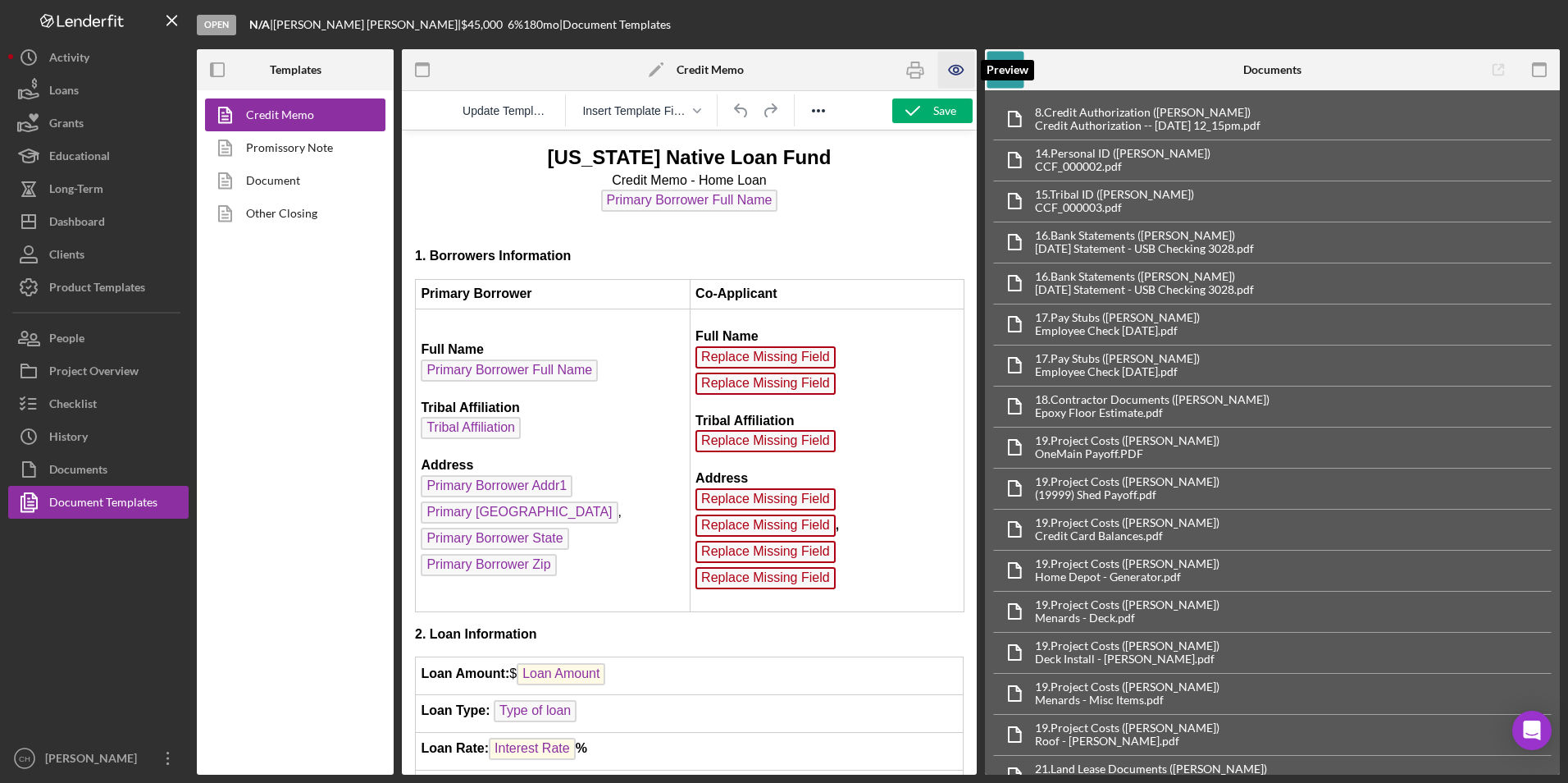
click at [956, 70] on icon "button" at bounding box center [956, 69] width 37 height 37
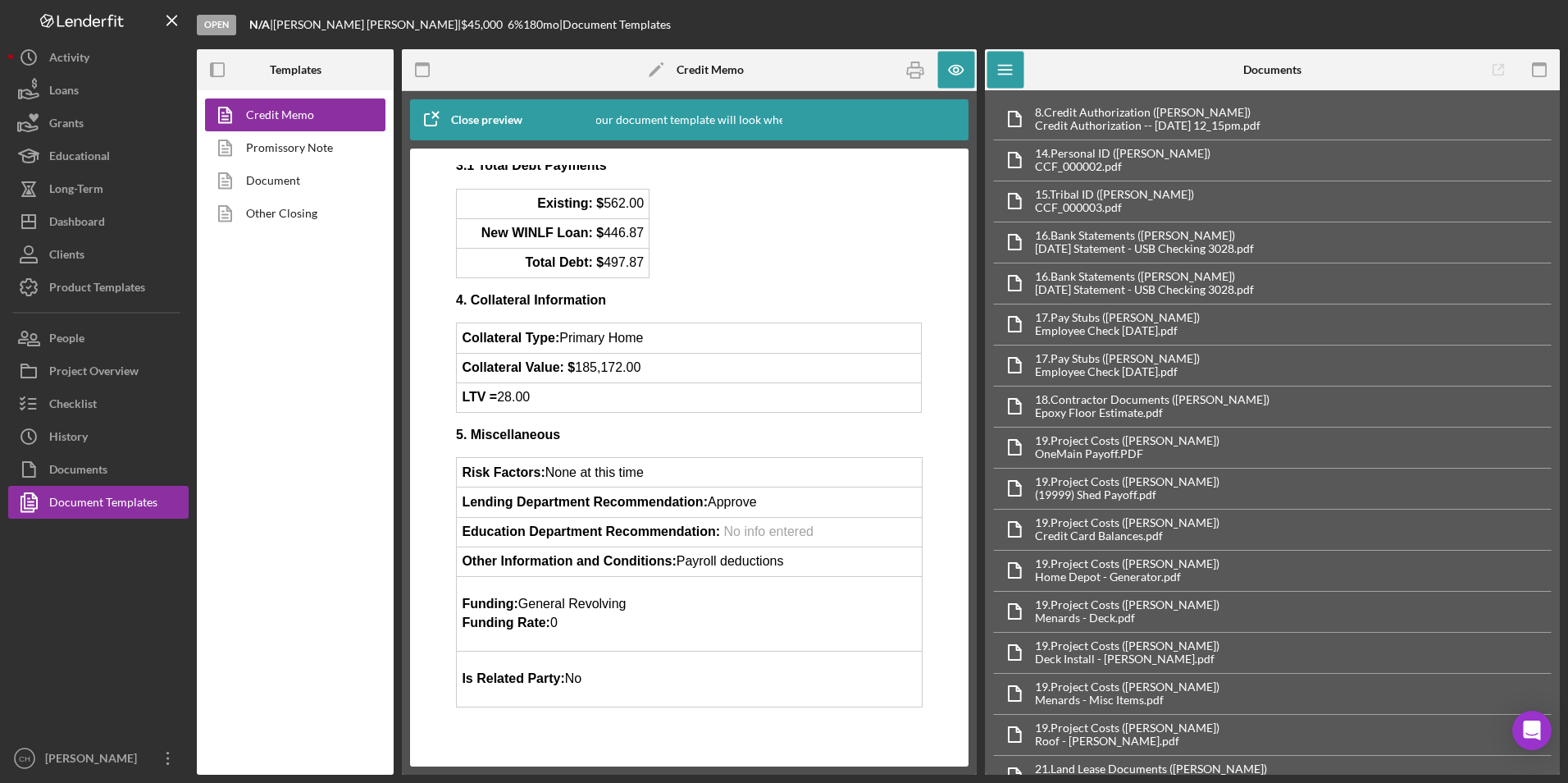
scroll to position [1163, 0]
click at [922, 80] on icon "button" at bounding box center [915, 69] width 37 height 37
click at [99, 404] on button "Checklist" at bounding box center [98, 403] width 181 height 33
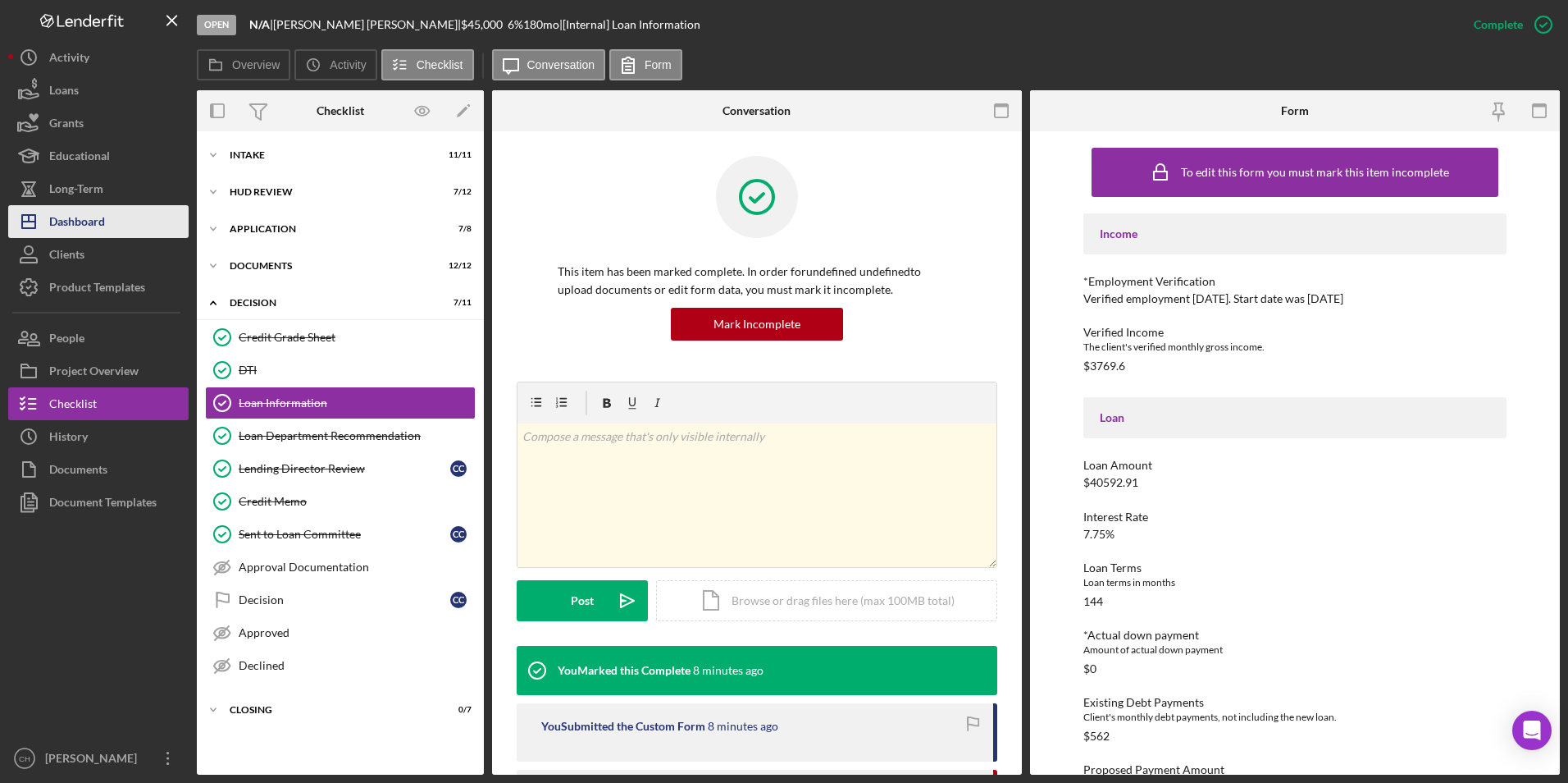
click at [77, 221] on div "Dashboard" at bounding box center [77, 223] width 56 height 37
